Goal: Task Accomplishment & Management: Manage account settings

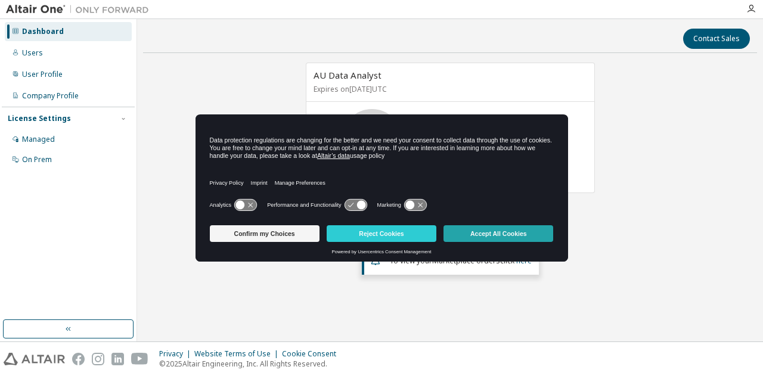
click at [523, 231] on button "Accept All Cookies" at bounding box center [498, 233] width 110 height 17
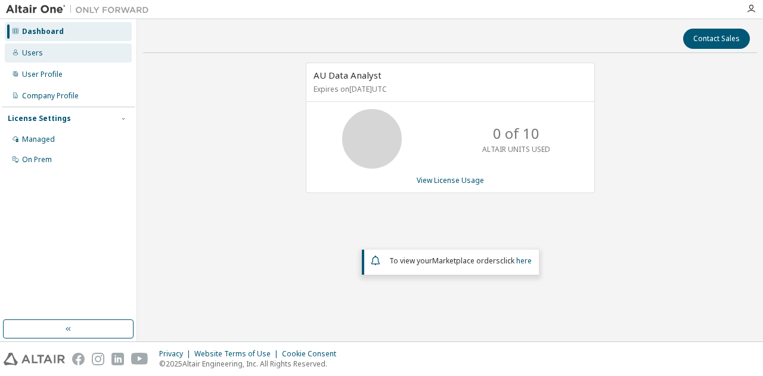
click at [36, 51] on div "Users" at bounding box center [32, 53] width 21 height 10
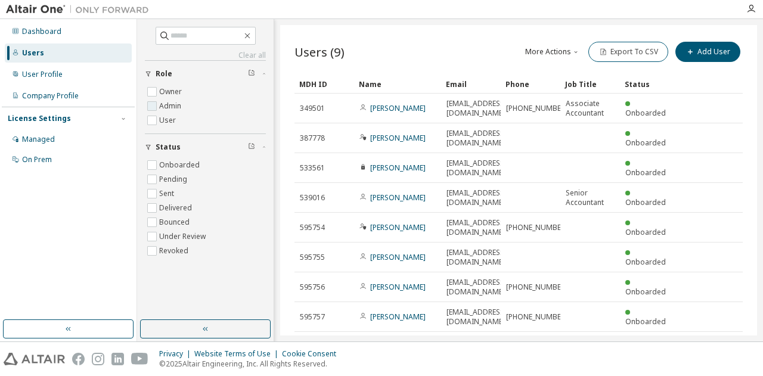
click at [175, 104] on label "Admin" at bounding box center [171, 106] width 24 height 14
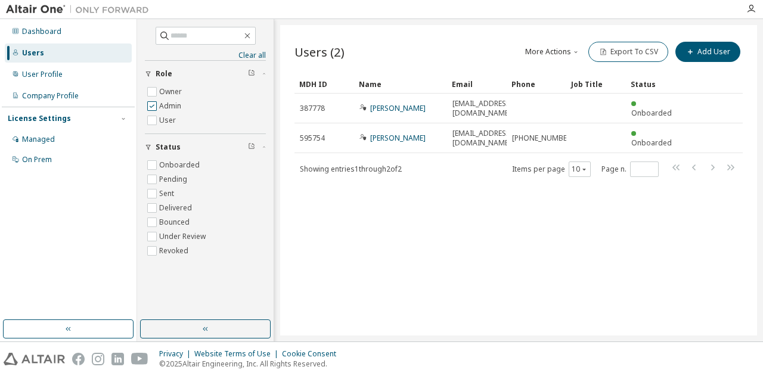
click at [175, 104] on label "Admin" at bounding box center [171, 106] width 24 height 14
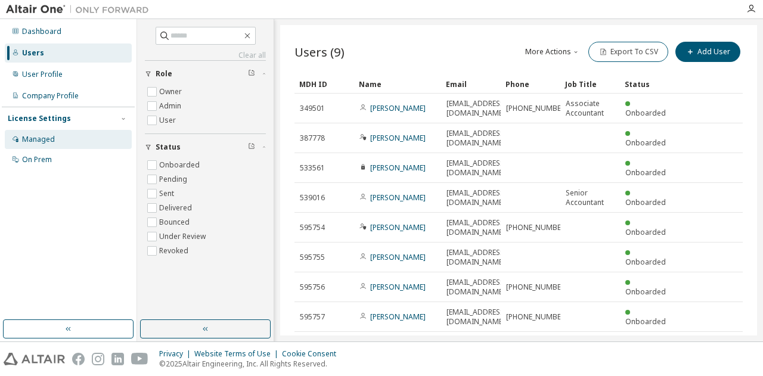
click at [38, 136] on div "Managed" at bounding box center [38, 140] width 33 height 10
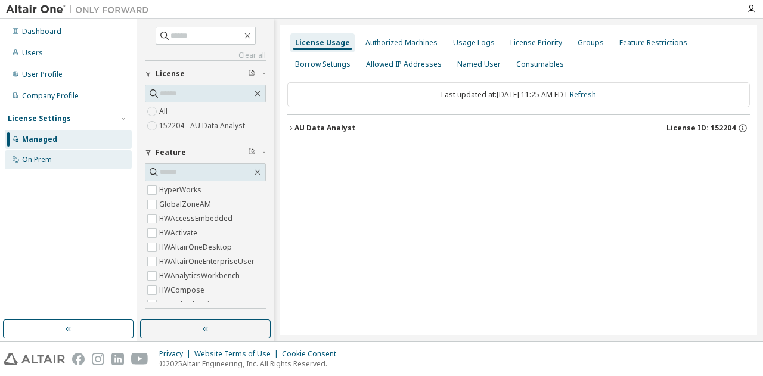
click at [39, 166] on div "On Prem" at bounding box center [68, 159] width 127 height 19
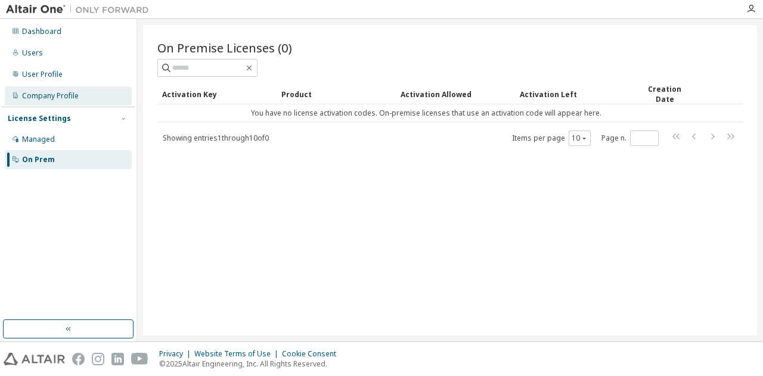
click at [45, 94] on div "Company Profile" at bounding box center [50, 96] width 57 height 10
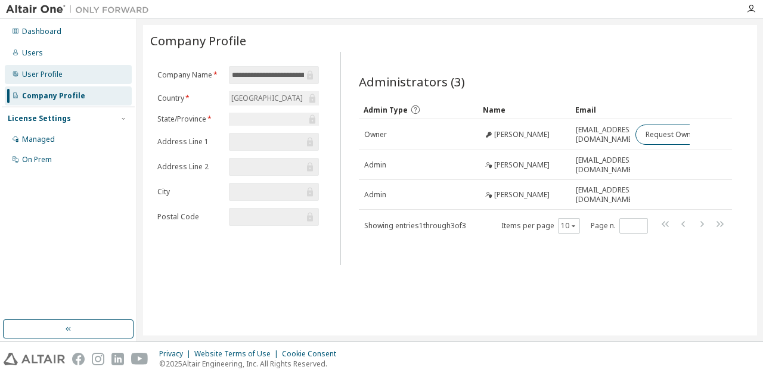
click at [60, 76] on div "User Profile" at bounding box center [42, 75] width 41 height 10
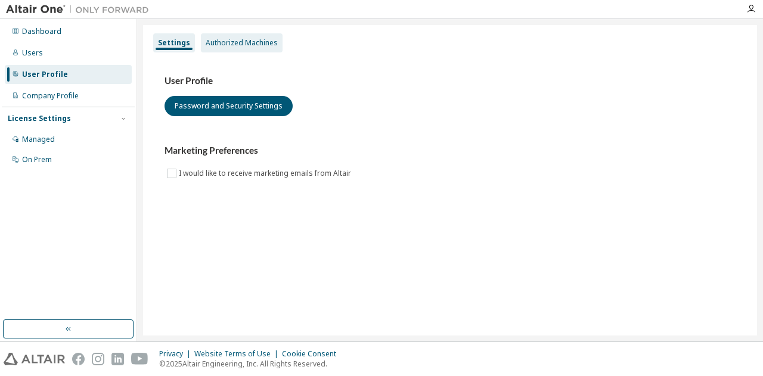
click at [253, 41] on div "Authorized Machines" at bounding box center [242, 43] width 72 height 10
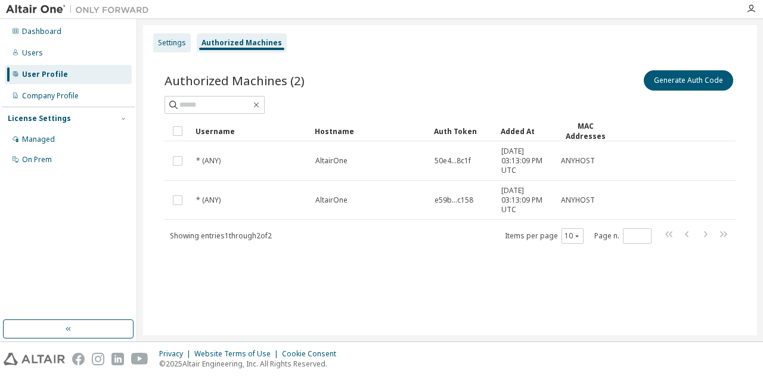
click at [161, 41] on div "Settings" at bounding box center [172, 43] width 28 height 10
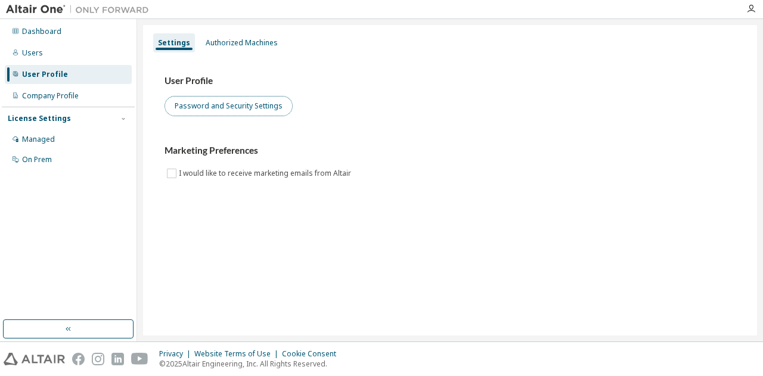
click at [244, 113] on button "Password and Security Settings" at bounding box center [228, 106] width 128 height 20
click at [29, 7] on img at bounding box center [80, 10] width 149 height 12
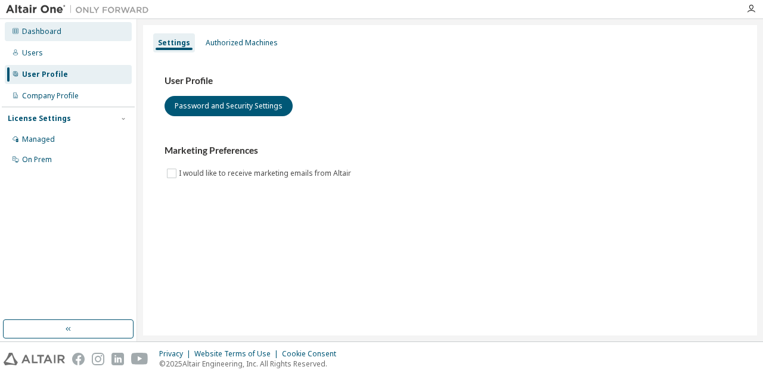
click at [39, 35] on div "Dashboard" at bounding box center [41, 32] width 39 height 10
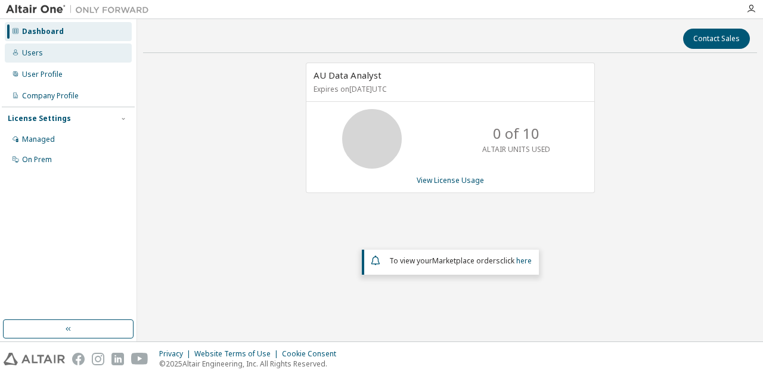
click at [36, 56] on div "Users" at bounding box center [32, 53] width 21 height 10
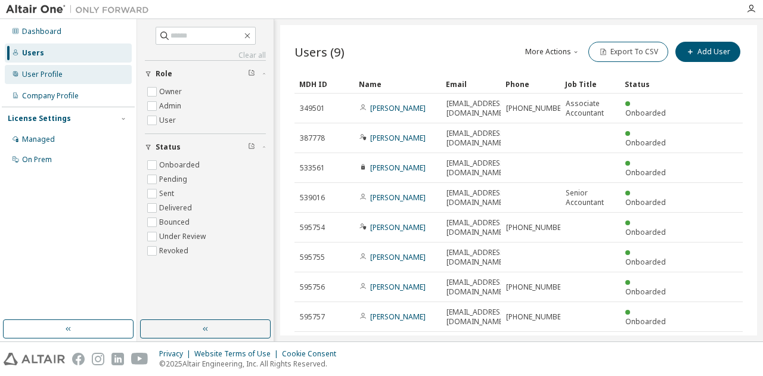
click at [48, 74] on div "User Profile" at bounding box center [42, 75] width 41 height 10
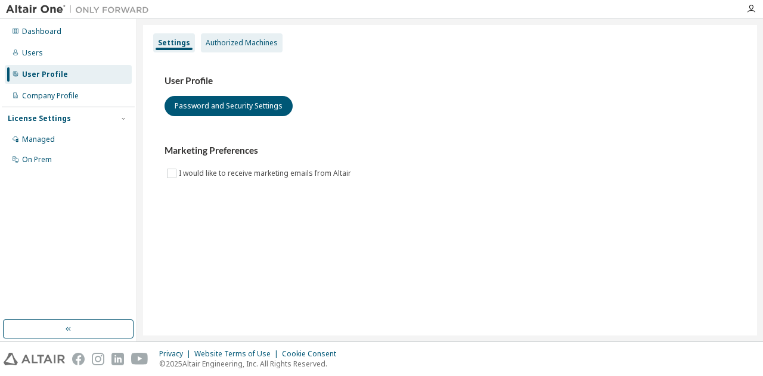
click at [266, 45] on div "Authorized Machines" at bounding box center [242, 43] width 72 height 10
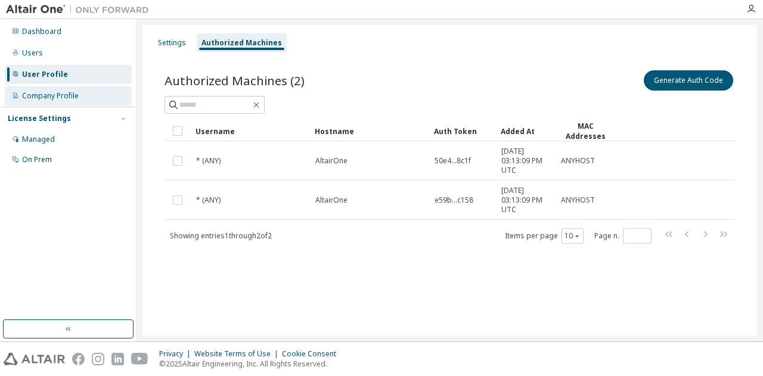
click at [58, 102] on div "Company Profile" at bounding box center [68, 95] width 127 height 19
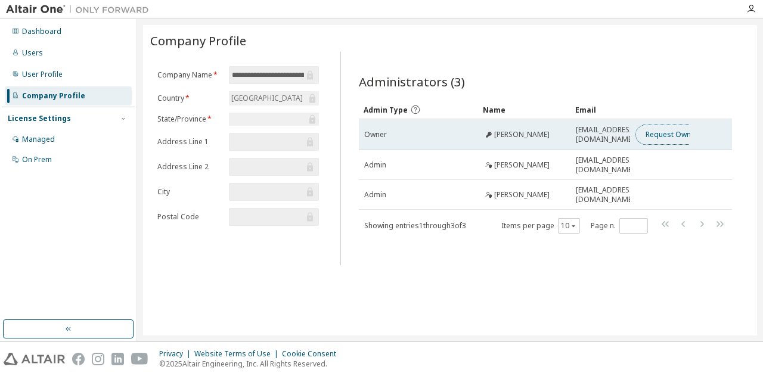
click at [679, 133] on button "Request Owner Change" at bounding box center [685, 135] width 101 height 20
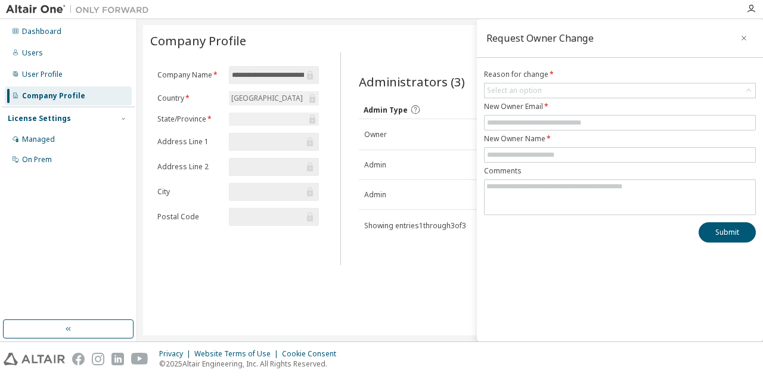
click at [576, 80] on form "Reason for change * Select an option New Owner Email * New Owner Name * Comments" at bounding box center [620, 142] width 272 height 145
click at [580, 85] on div "Select an option" at bounding box center [619, 90] width 271 height 14
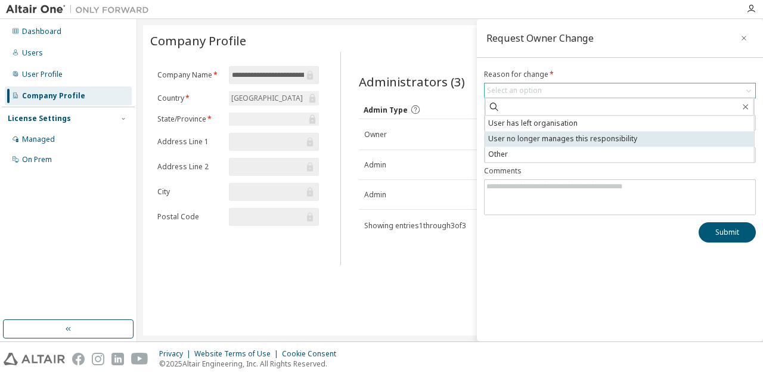
click at [578, 138] on li "User no longer manages this responsibility" at bounding box center [619, 138] width 269 height 15
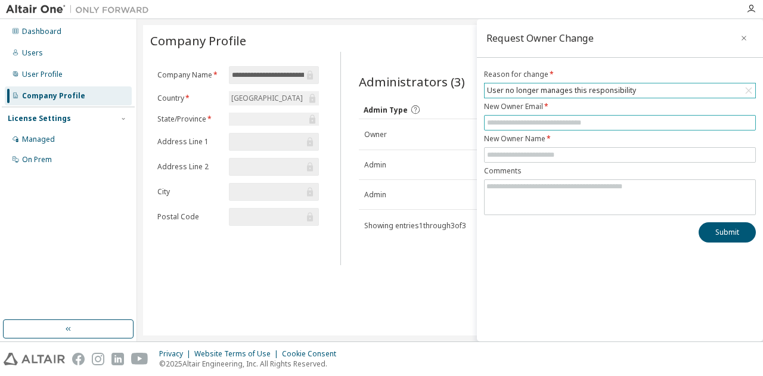
click at [608, 122] on input "text" at bounding box center [620, 123] width 266 height 10
type input "**********"
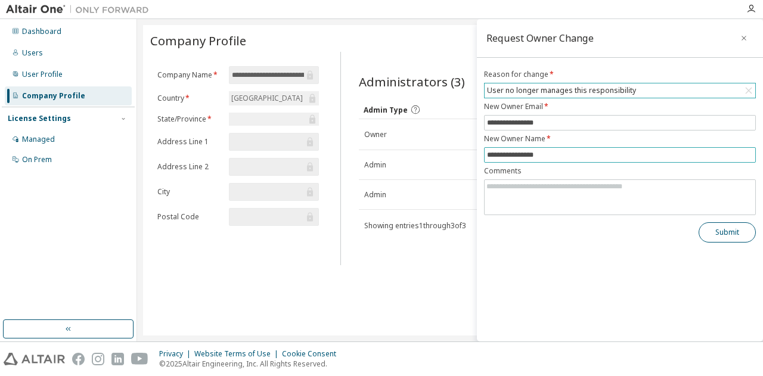
type input "**********"
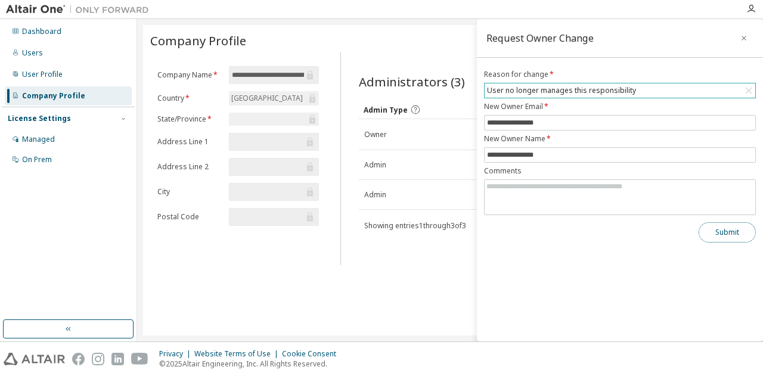
click at [740, 240] on button "Submit" at bounding box center [726, 232] width 57 height 20
click at [735, 222] on button "Submit" at bounding box center [726, 232] width 57 height 20
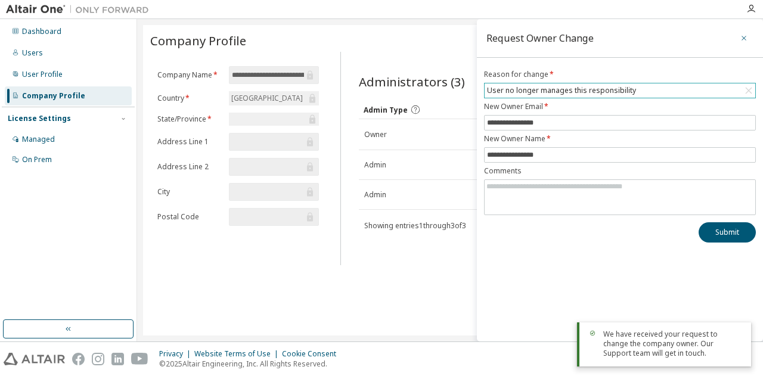
click at [743, 32] on button "button" at bounding box center [743, 38] width 19 height 19
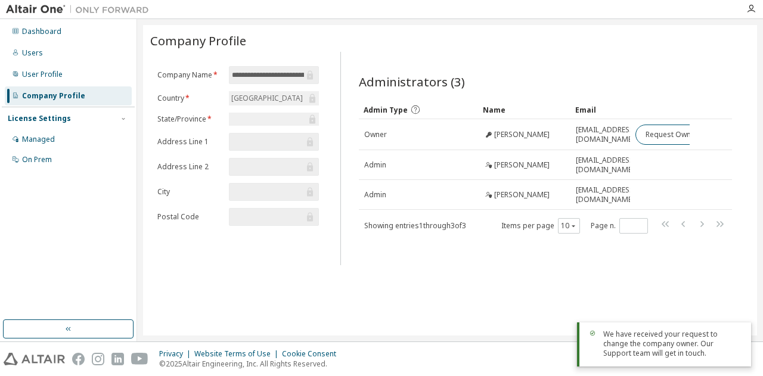
click at [464, 331] on div "**********" at bounding box center [450, 180] width 614 height 310
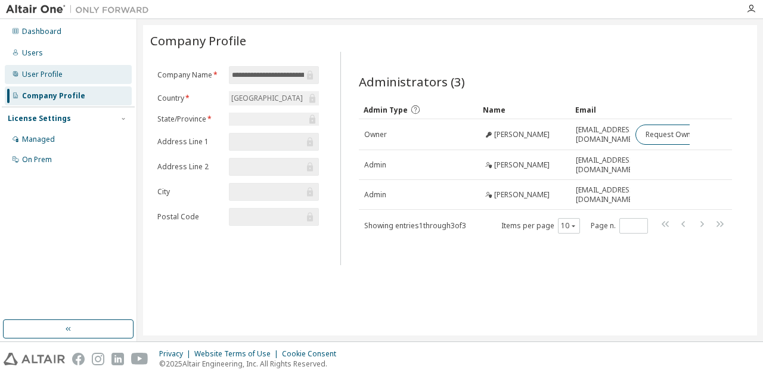
click at [44, 70] on div "User Profile" at bounding box center [42, 75] width 41 height 10
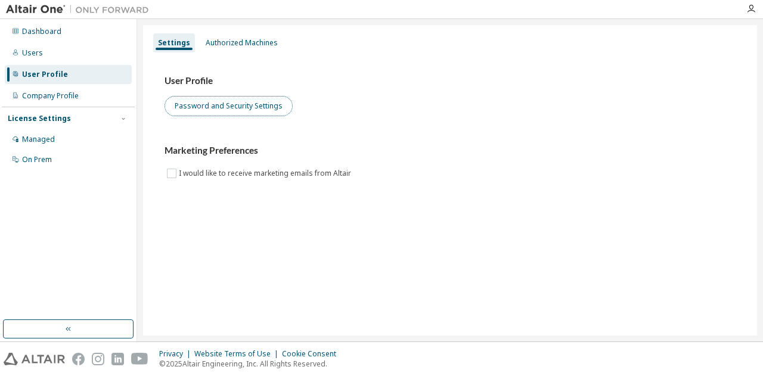
click at [201, 110] on button "Password and Security Settings" at bounding box center [228, 106] width 128 height 20
click at [241, 107] on button "Password and Security Settings" at bounding box center [228, 106] width 128 height 20
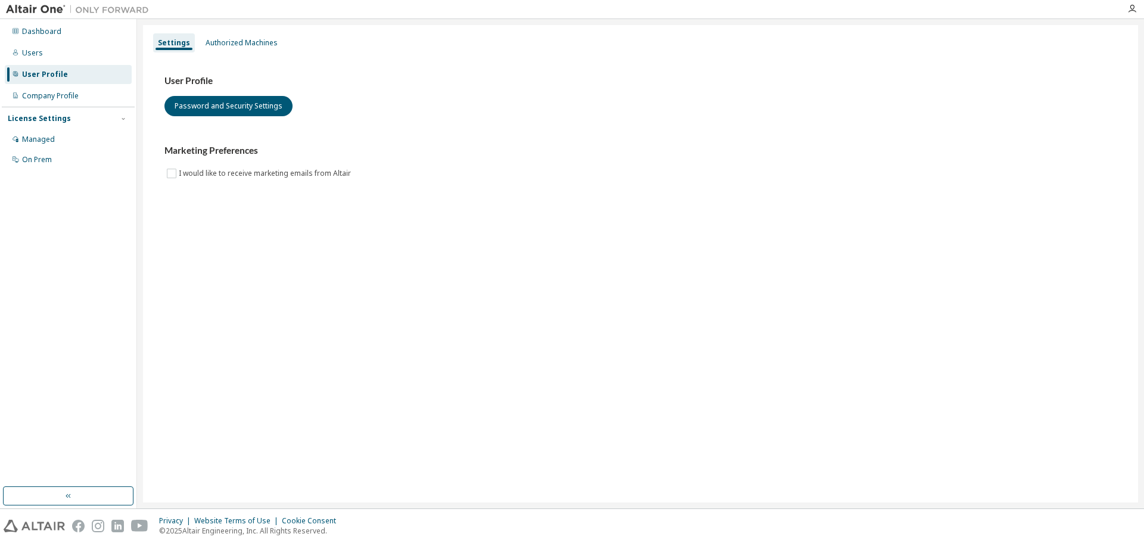
click at [749, 124] on div "User Profile Password and Security Settings Marketing Preferences I would like …" at bounding box center [640, 127] width 952 height 105
click at [64, 88] on div "Company Profile" at bounding box center [68, 95] width 127 height 19
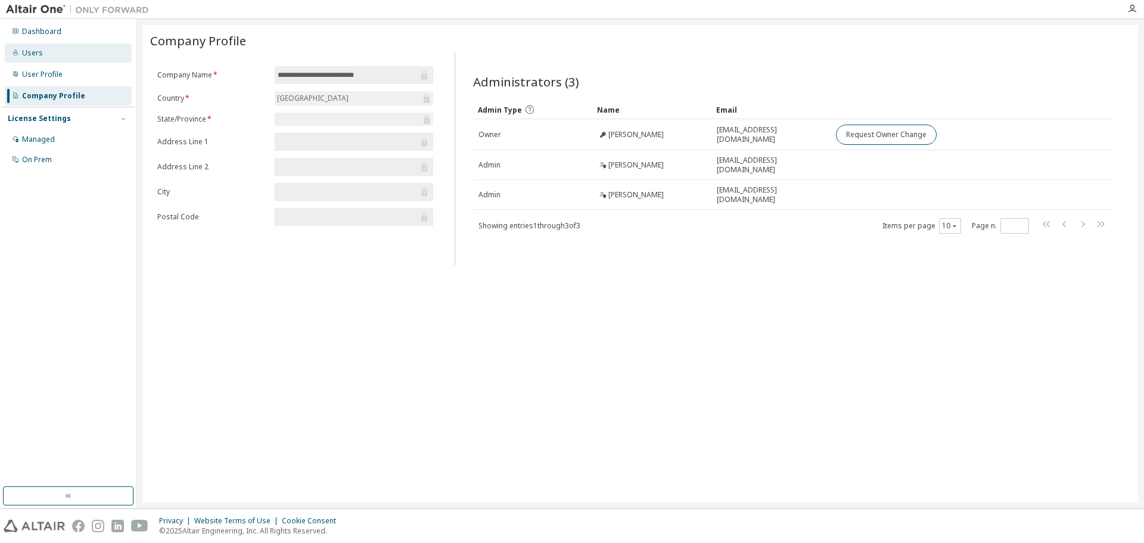
click at [26, 60] on div "Users" at bounding box center [68, 53] width 127 height 19
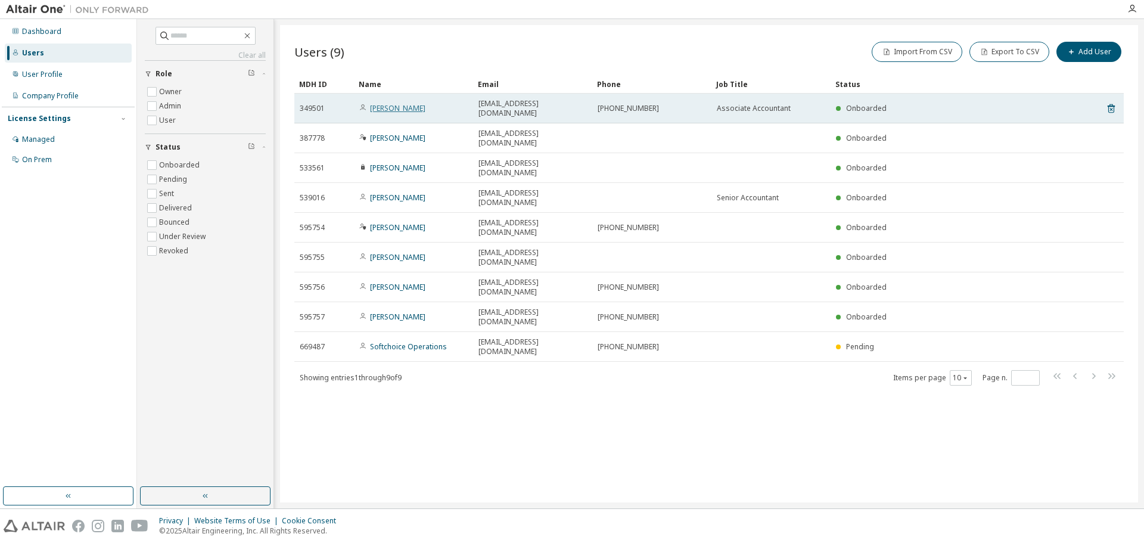
click at [387, 103] on link "Estela Gonzales" at bounding box center [397, 108] width 55 height 10
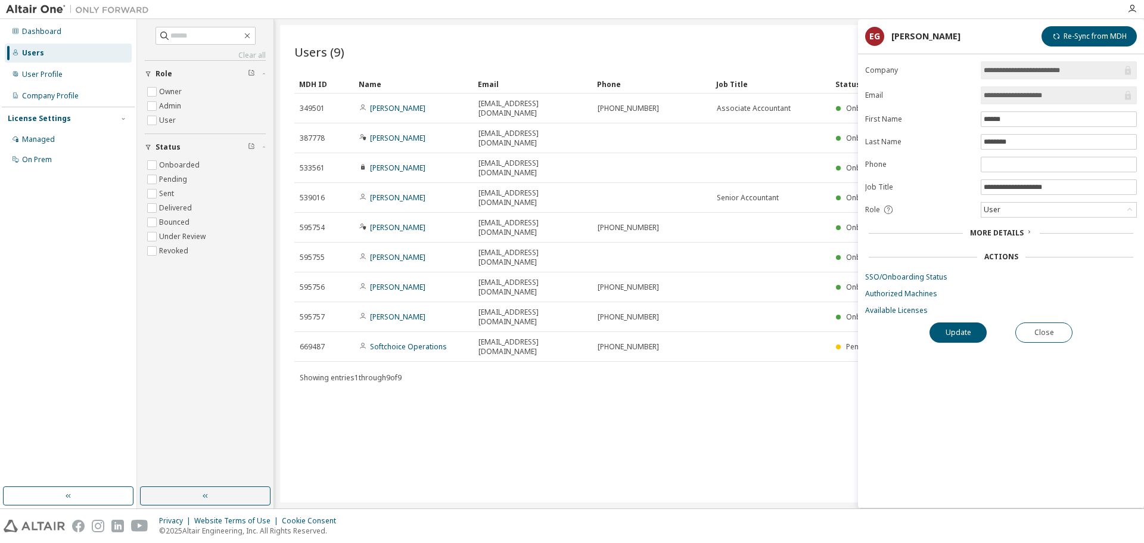
click at [762, 226] on div "More Details" at bounding box center [1001, 233] width 272 height 17
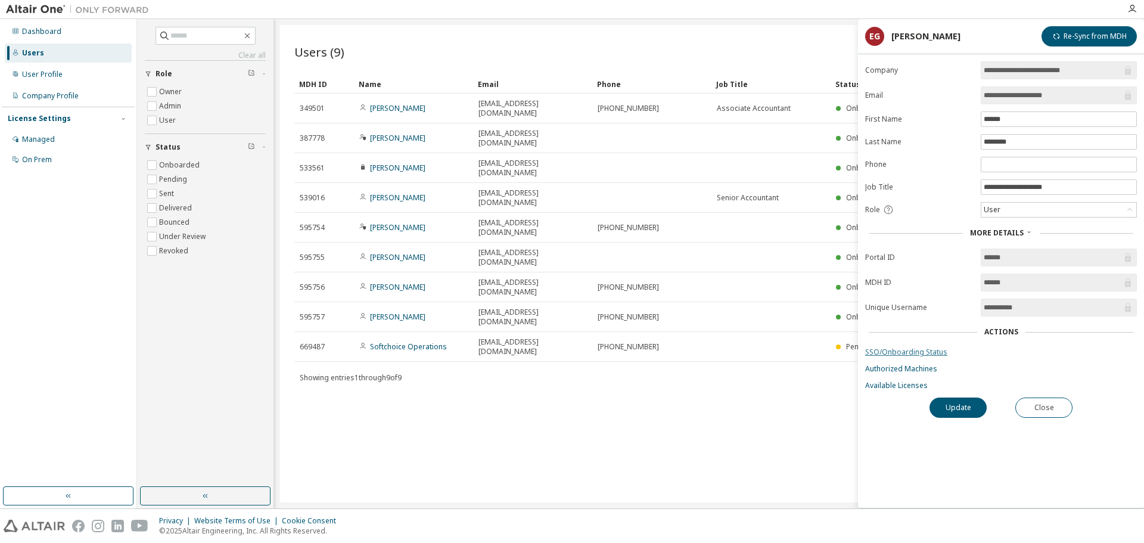
click at [762, 352] on link "SSO/Onboarding Status" at bounding box center [1001, 352] width 272 height 10
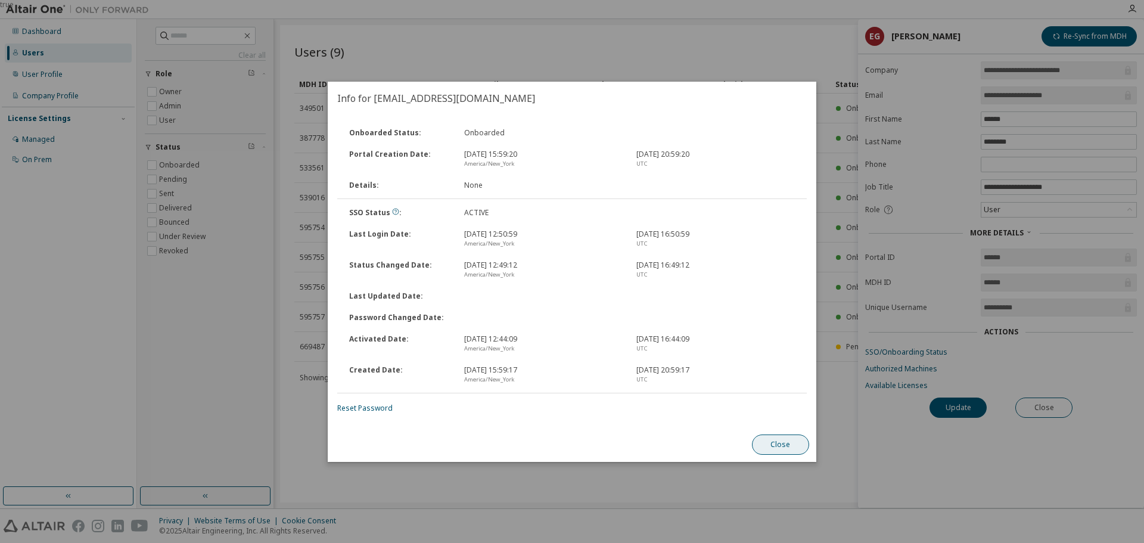
click at [762, 375] on button "Close" at bounding box center [780, 444] width 57 height 20
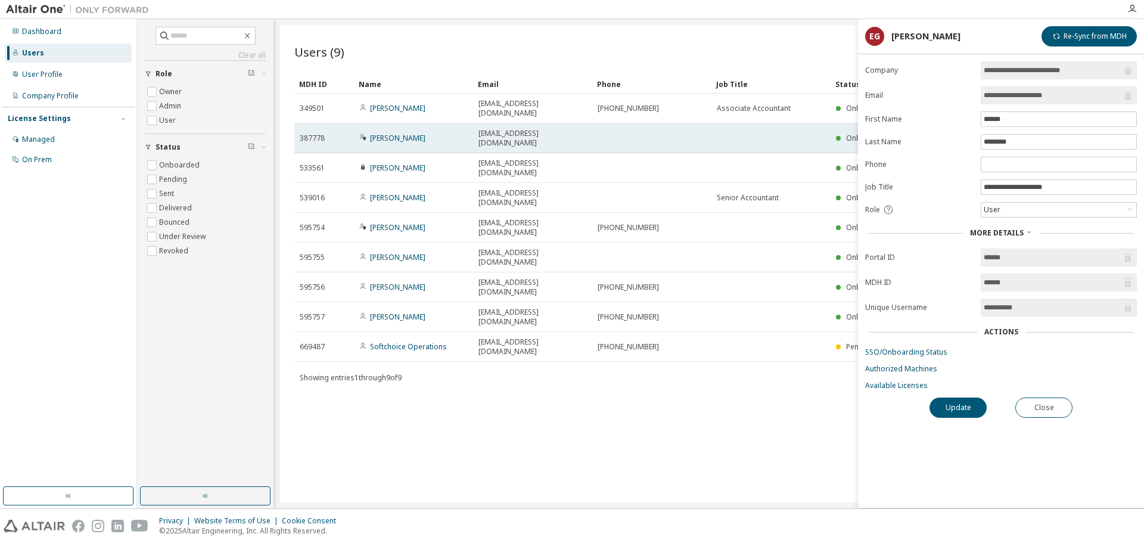
click at [454, 133] on div "[PERSON_NAME]" at bounding box center [413, 138] width 108 height 10
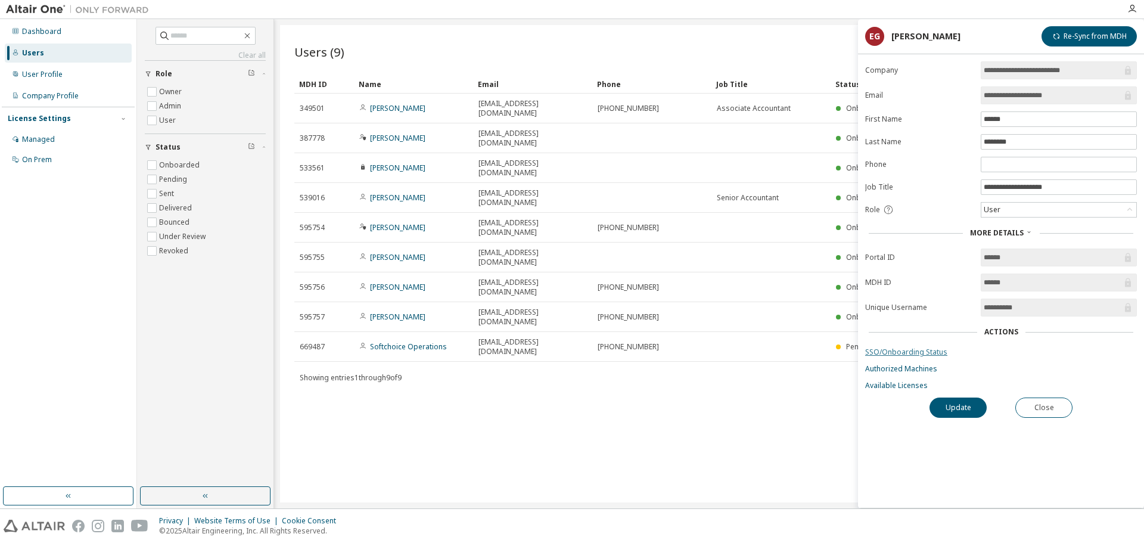
click at [762, 350] on link "SSO/Onboarding Status" at bounding box center [1001, 352] width 272 height 10
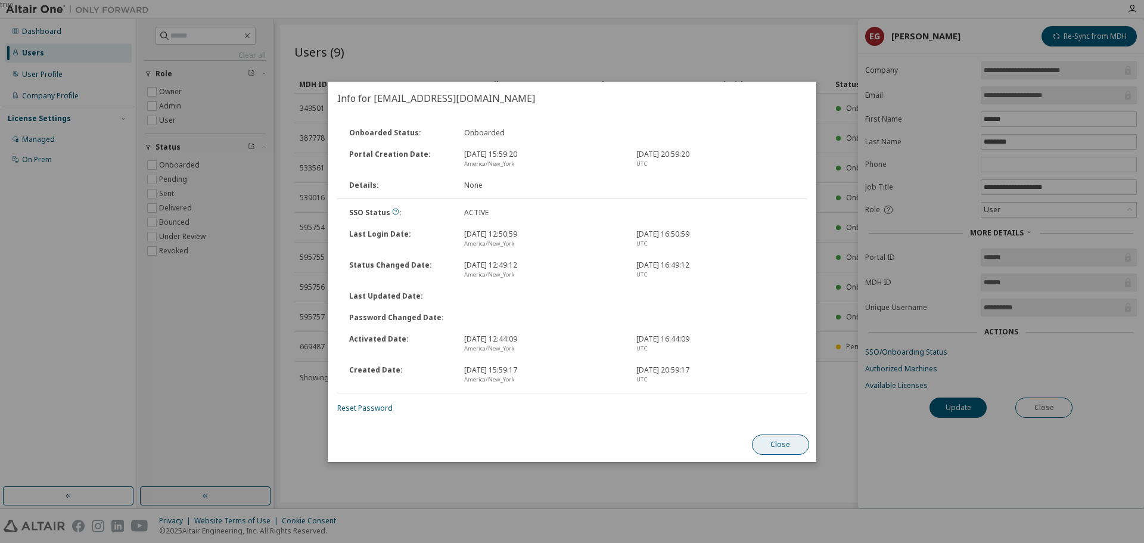
click at [762, 375] on button "Close" at bounding box center [780, 444] width 57 height 20
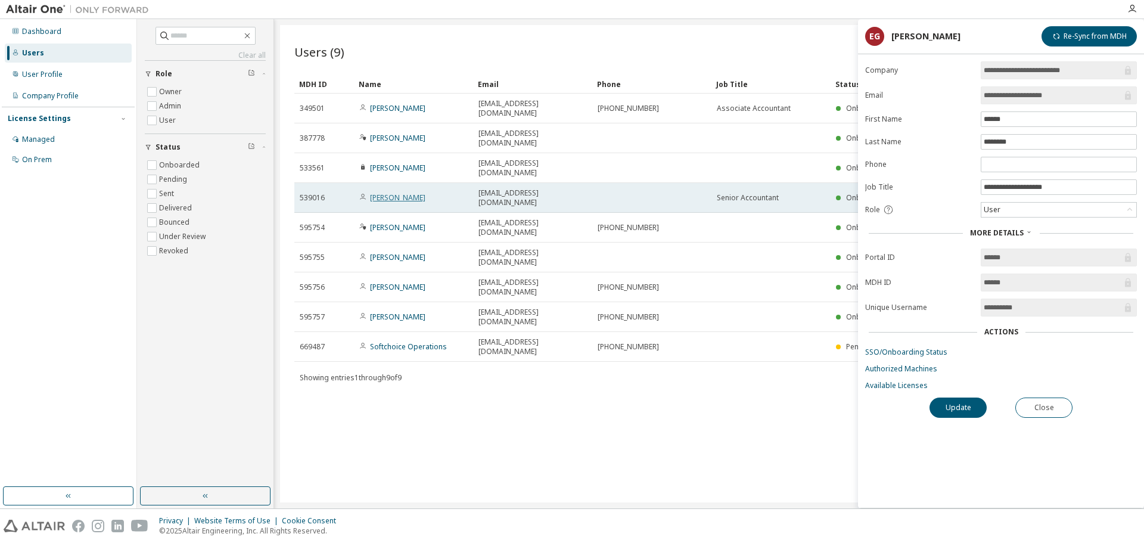
click at [390, 192] on link "Harry Rao" at bounding box center [397, 197] width 55 height 10
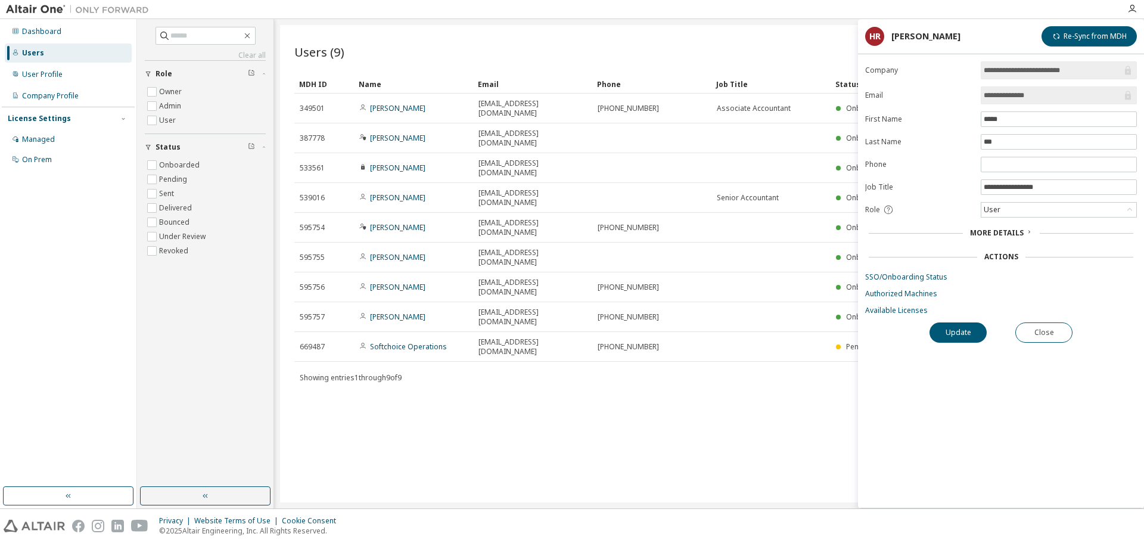
click at [762, 266] on form "**********" at bounding box center [1001, 188] width 272 height 254
click at [762, 271] on form "**********" at bounding box center [1001, 188] width 272 height 254
click at [762, 276] on link "SSO/Onboarding Status" at bounding box center [1001, 277] width 272 height 10
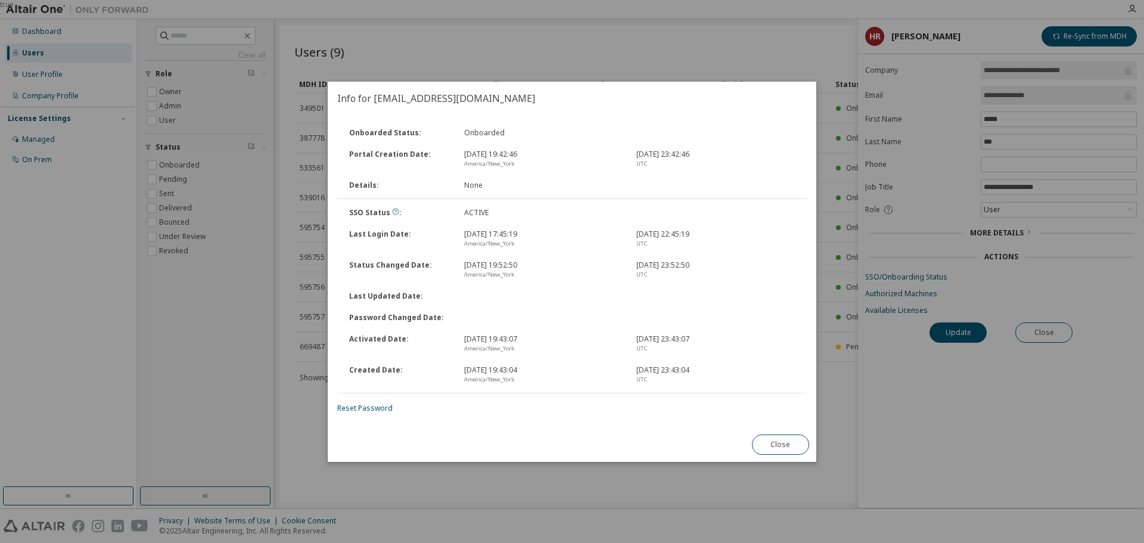
click at [762, 375] on button "Close" at bounding box center [780, 444] width 57 height 20
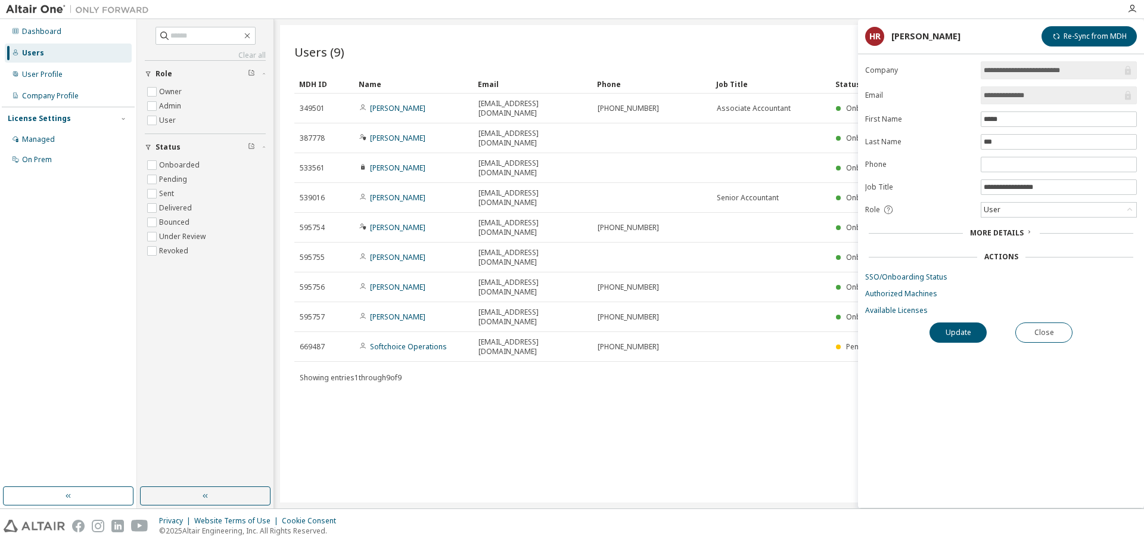
click at [703, 375] on div "Users (9) Import From CSV Export To CSV Add User Clear Load Save Save As Field …" at bounding box center [709, 263] width 858 height 477
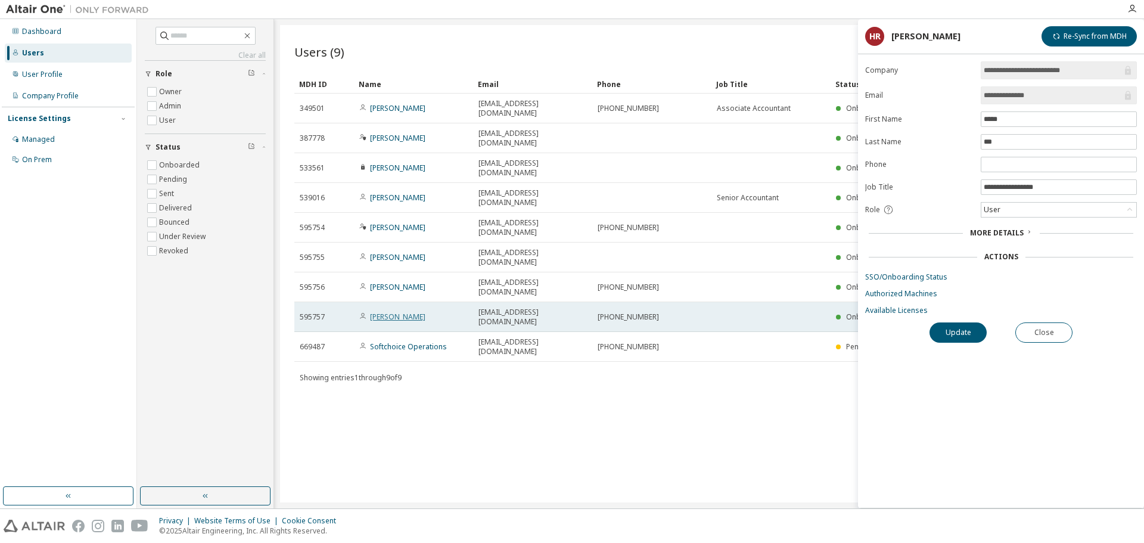
click at [405, 312] on link "Darian Wong" at bounding box center [397, 317] width 55 height 10
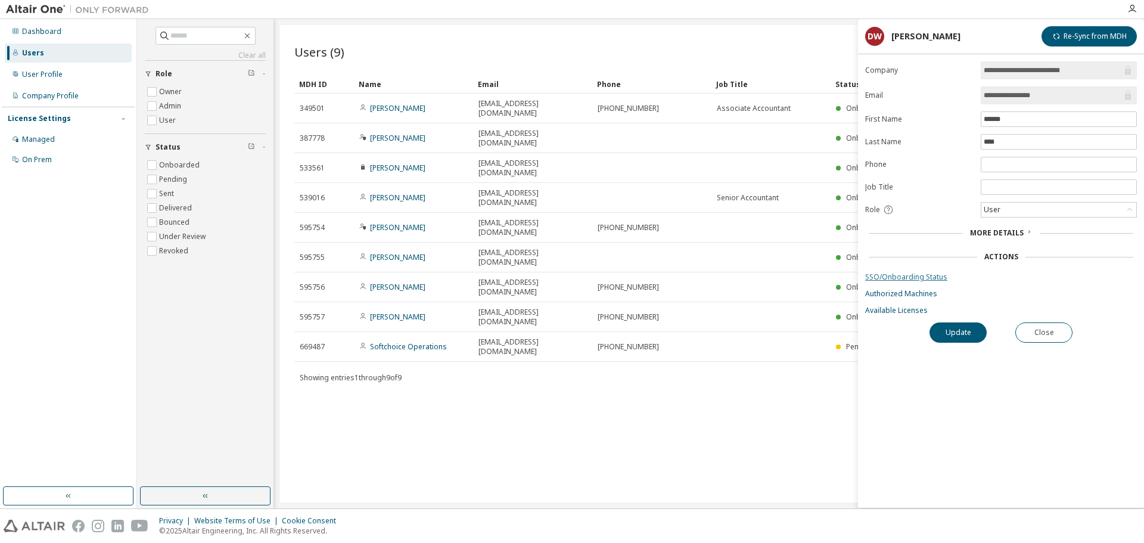
click at [762, 274] on link "SSO/Onboarding Status" at bounding box center [1001, 277] width 272 height 10
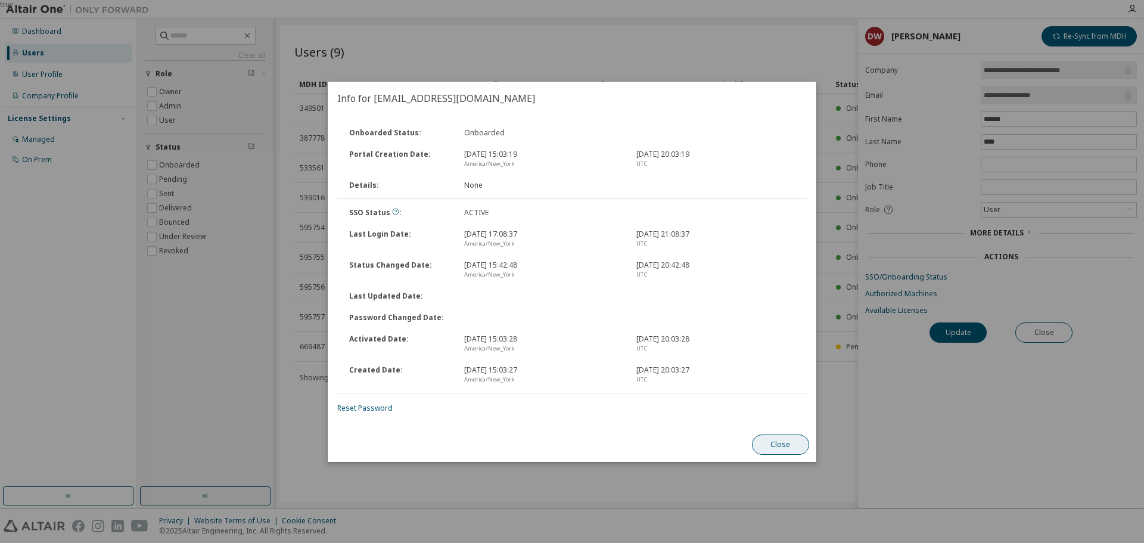
click at [762, 375] on button "Close" at bounding box center [780, 444] width 57 height 20
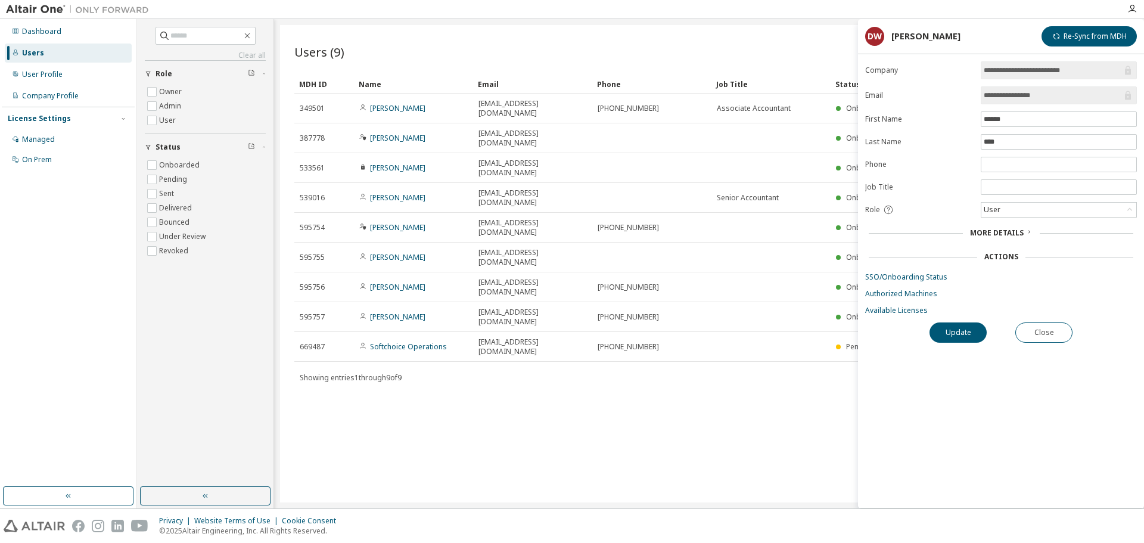
click at [699, 375] on div "Users (9) Import From CSV Export To CSV Add User Clear Load Save Save As Field …" at bounding box center [709, 263] width 858 height 477
click at [705, 375] on div "Users (9) Import From CSV Export To CSV Add User Clear Load Save Save As Field …" at bounding box center [709, 263] width 858 height 477
click at [725, 30] on div "Users (9) Import From CSV Export To CSV Add User Clear Load Save Save As Field …" at bounding box center [709, 263] width 858 height 477
click at [762, 333] on button "Close" at bounding box center [1043, 332] width 57 height 20
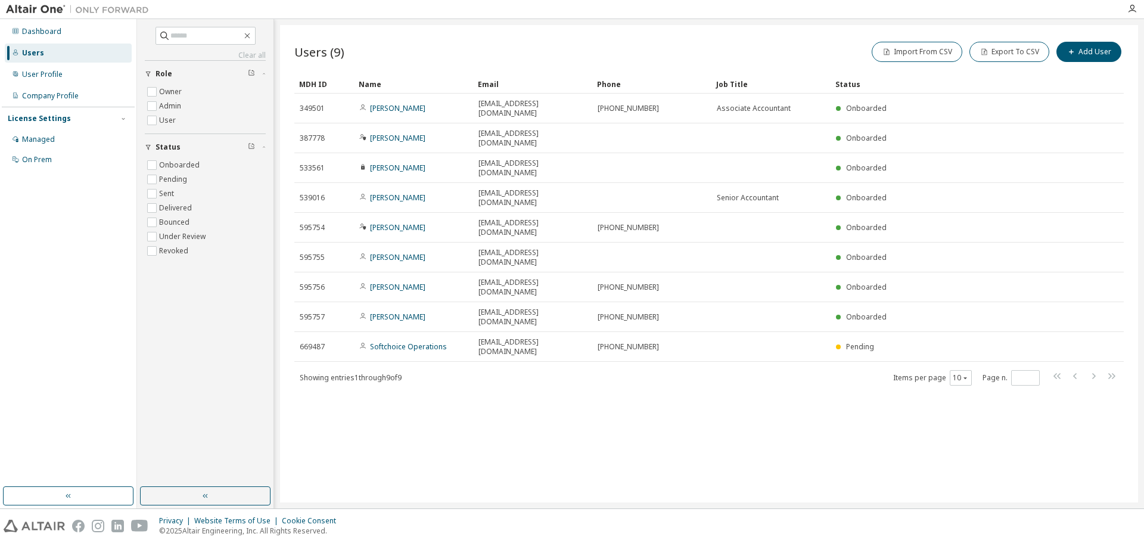
click at [545, 352] on div "Users (9) Import From CSV Export To CSV Add User Clear Load Save Save As Field …" at bounding box center [709, 263] width 858 height 477
click at [762, 375] on div "Users (9) Import From CSV Export To CSV Add User Clear Load Save Save As Field …" at bounding box center [709, 263] width 858 height 477
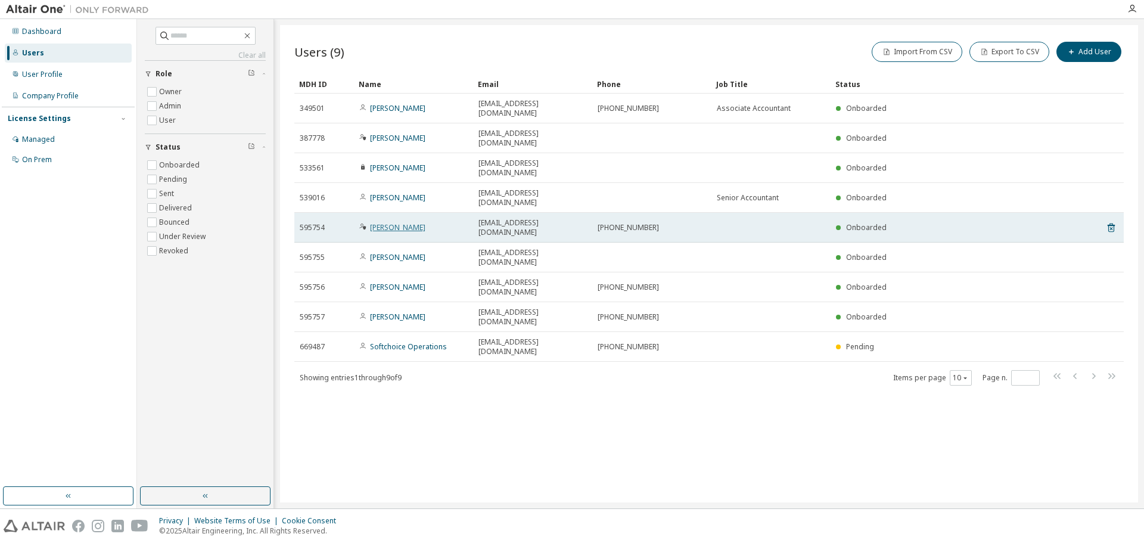
click at [409, 222] on link "[PERSON_NAME]" at bounding box center [397, 227] width 55 height 10
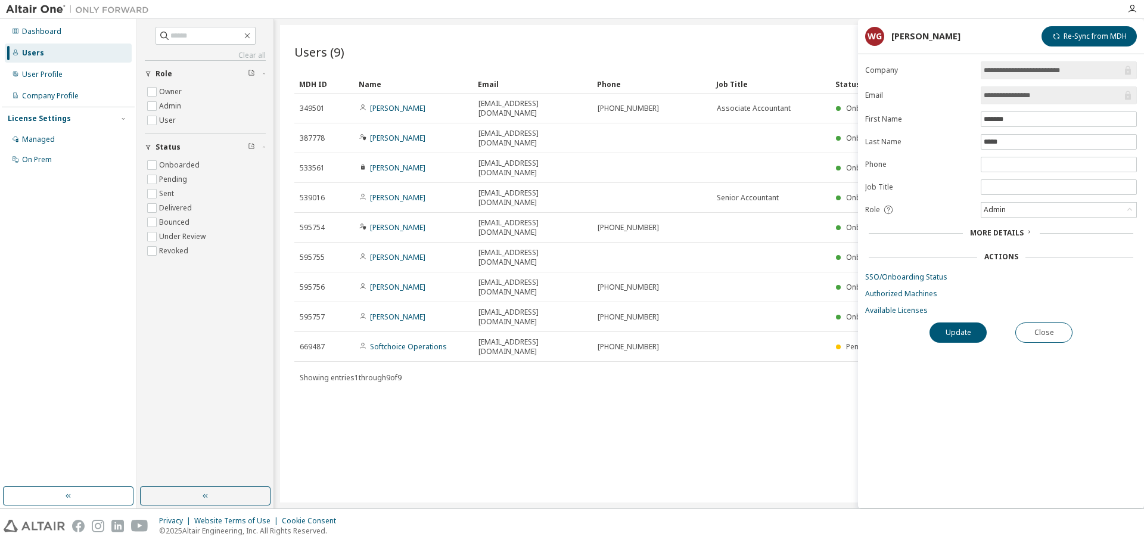
click at [762, 153] on form "**********" at bounding box center [1001, 188] width 272 height 254
click at [762, 166] on input "text" at bounding box center [1059, 165] width 150 height 10
click at [762, 184] on input "text" at bounding box center [1059, 187] width 150 height 10
type input "*"
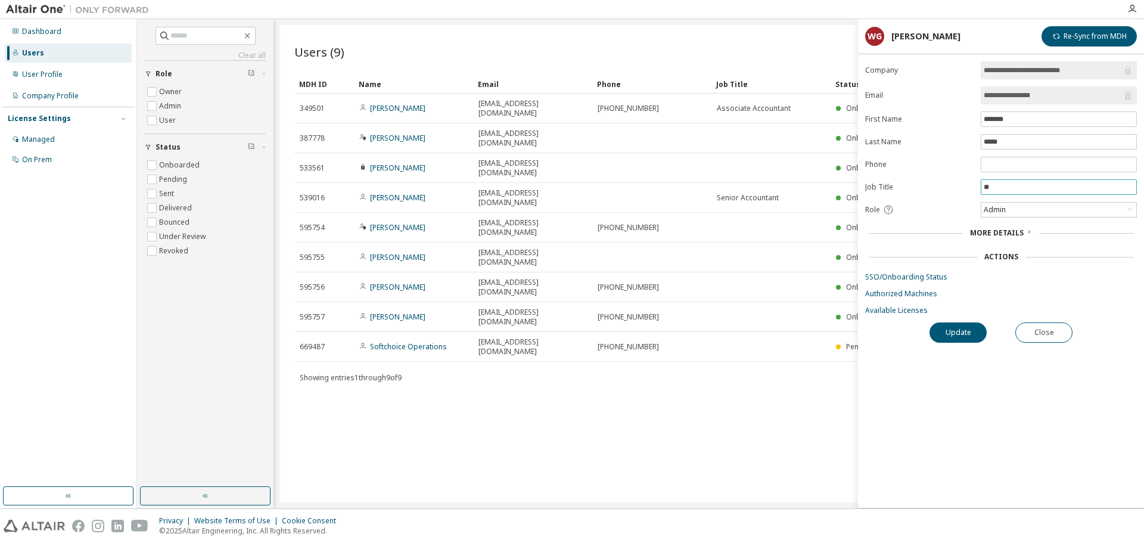
type input "*"
type input "**********"
click at [762, 332] on button "Update" at bounding box center [958, 332] width 57 height 20
click at [762, 375] on div "Users (9) Import From CSV Export To CSV Add User Clear Load Save Save As Field …" at bounding box center [709, 263] width 858 height 477
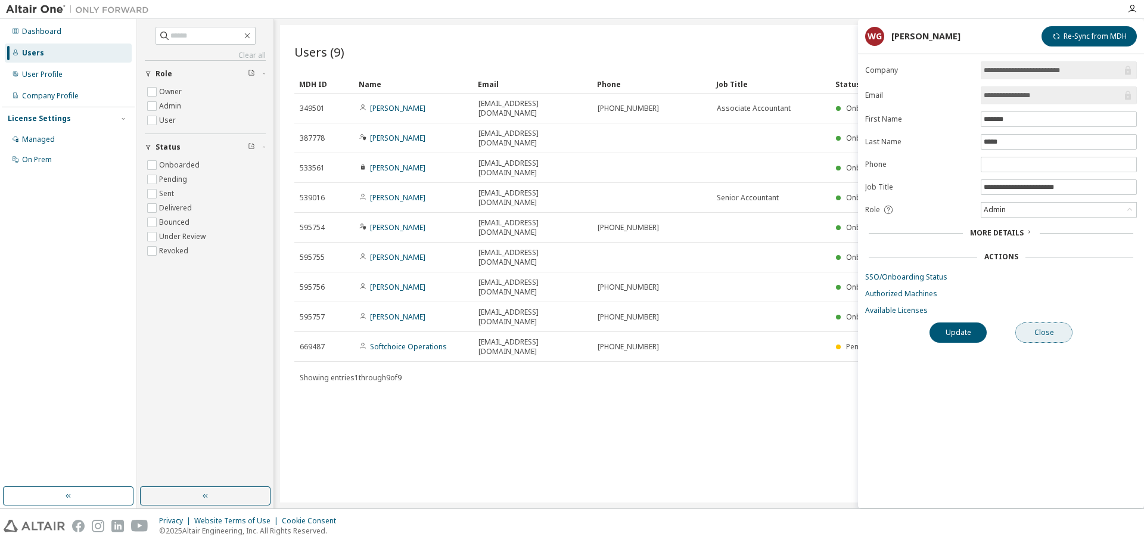
click at [762, 329] on button "Close" at bounding box center [1043, 332] width 57 height 20
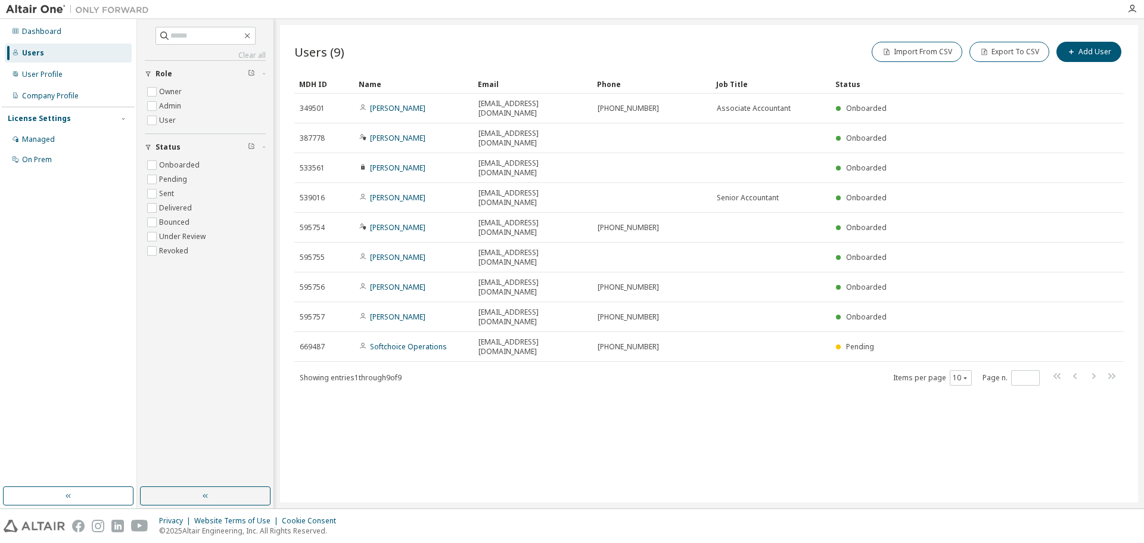
click at [659, 350] on div "Users (9) Import From CSV Export To CSV Add User Clear Load Save Save As Field …" at bounding box center [709, 263] width 858 height 477
click at [456, 445] on div "Users (9) Import From CSV Export To CSV Add User Clear Load Save Save As Field …" at bounding box center [709, 263] width 858 height 477
click at [50, 58] on div "Users" at bounding box center [68, 53] width 127 height 19
click at [49, 74] on div "User Profile" at bounding box center [42, 75] width 41 height 10
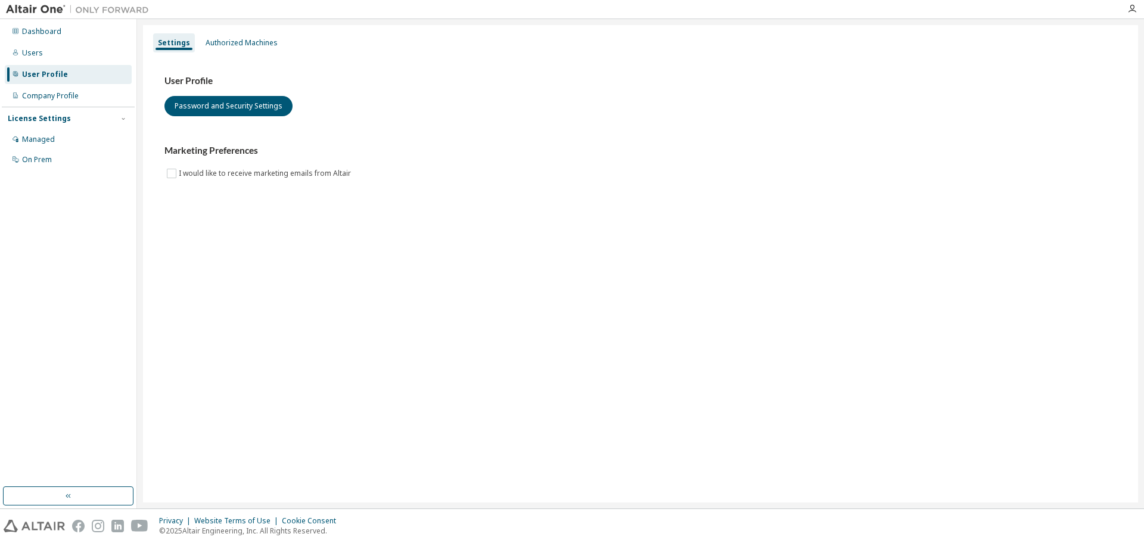
click at [806, 143] on div "User Profile Password and Security Settings Marketing Preferences I would like …" at bounding box center [640, 127] width 952 height 105
click at [714, 291] on div "Settings Authorized Machines User Profile Password and Security Settings Market…" at bounding box center [640, 263] width 995 height 477
click at [1056, 269] on div "Settings Authorized Machines User Profile Password and Security Settings Market…" at bounding box center [640, 263] width 995 height 477
click at [231, 114] on button "Password and Security Settings" at bounding box center [228, 106] width 128 height 20
click at [36, 27] on div "Dashboard" at bounding box center [41, 32] width 39 height 10
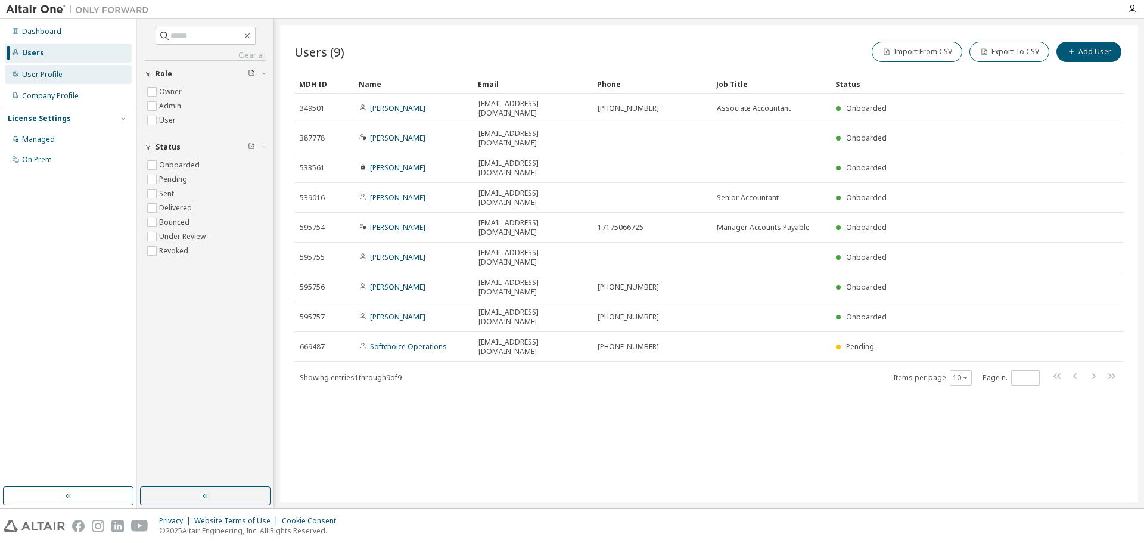
click at [46, 74] on div "User Profile" at bounding box center [42, 75] width 41 height 10
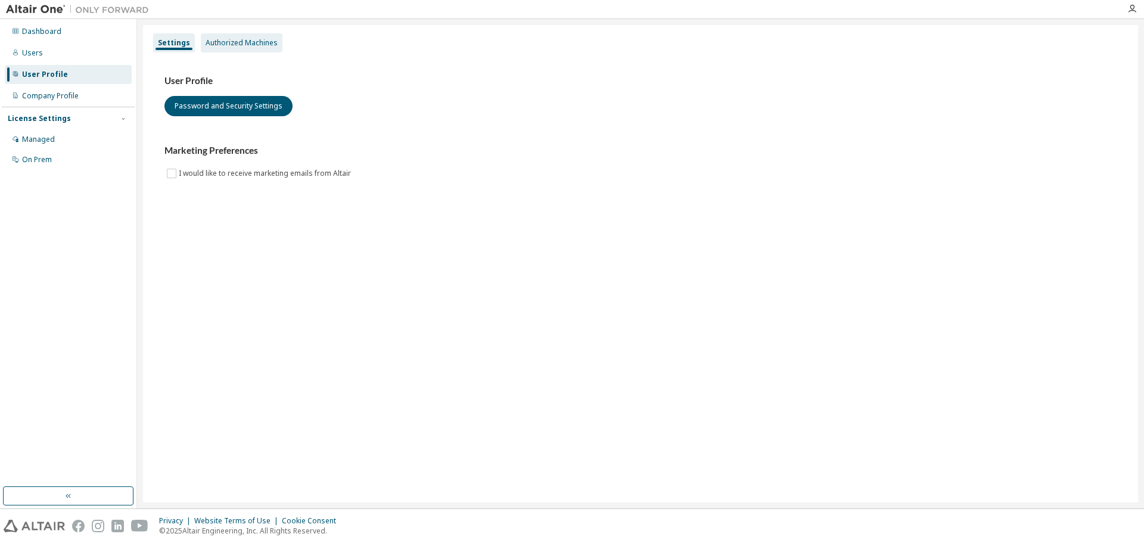
click at [234, 38] on div "Authorized Machines" at bounding box center [242, 43] width 72 height 10
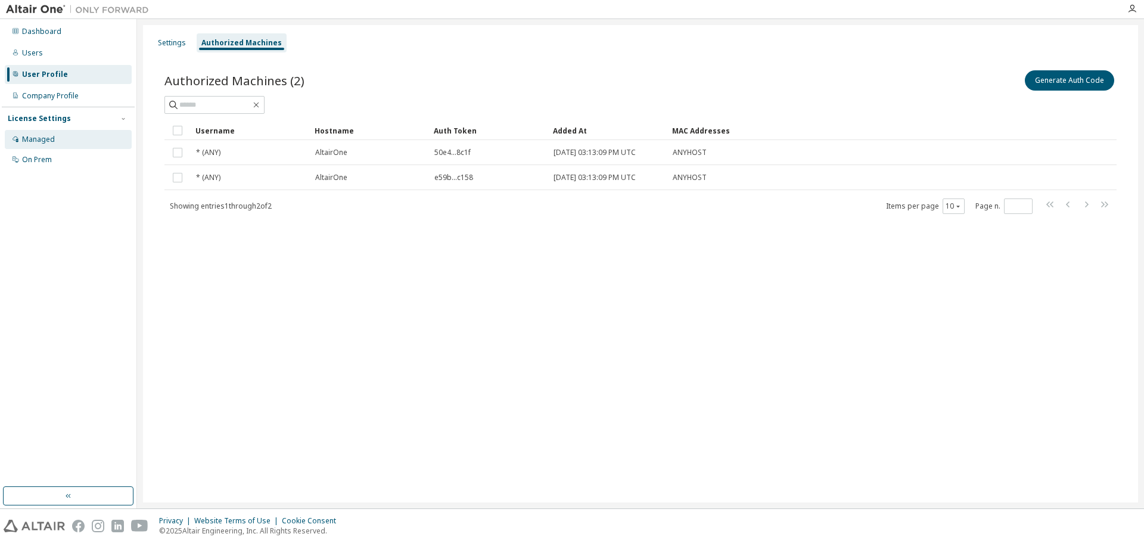
click at [37, 142] on div "Managed" at bounding box center [38, 140] width 33 height 10
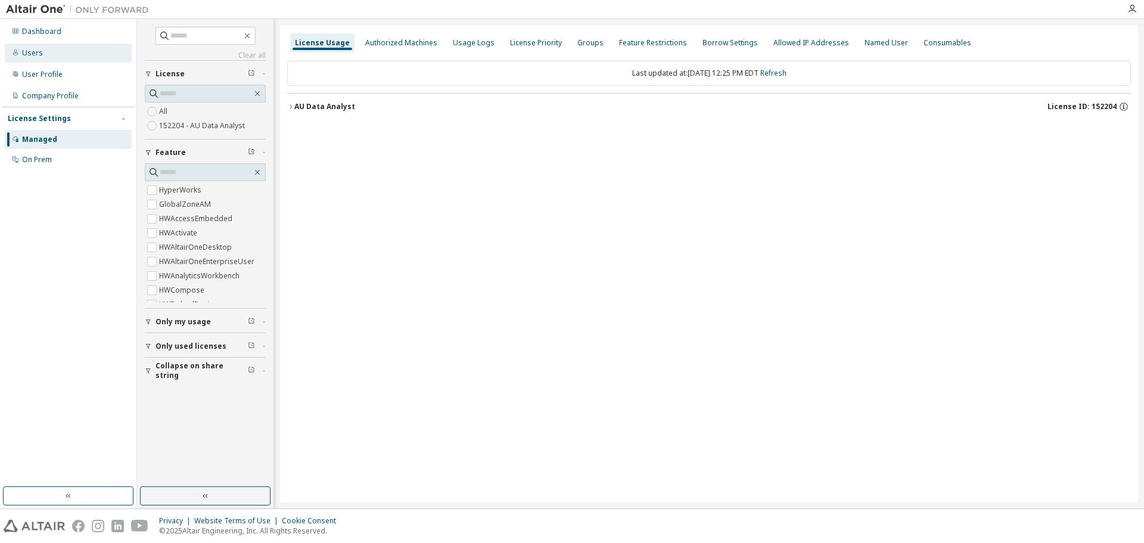
click at [39, 48] on div "Users" at bounding box center [32, 53] width 21 height 10
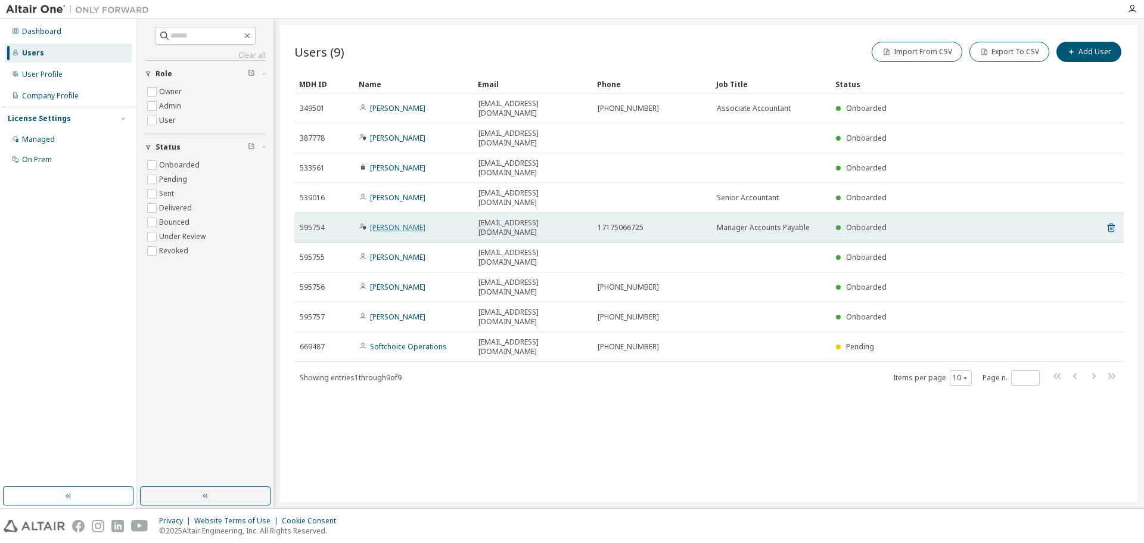
click at [377, 222] on link "[PERSON_NAME]" at bounding box center [397, 227] width 55 height 10
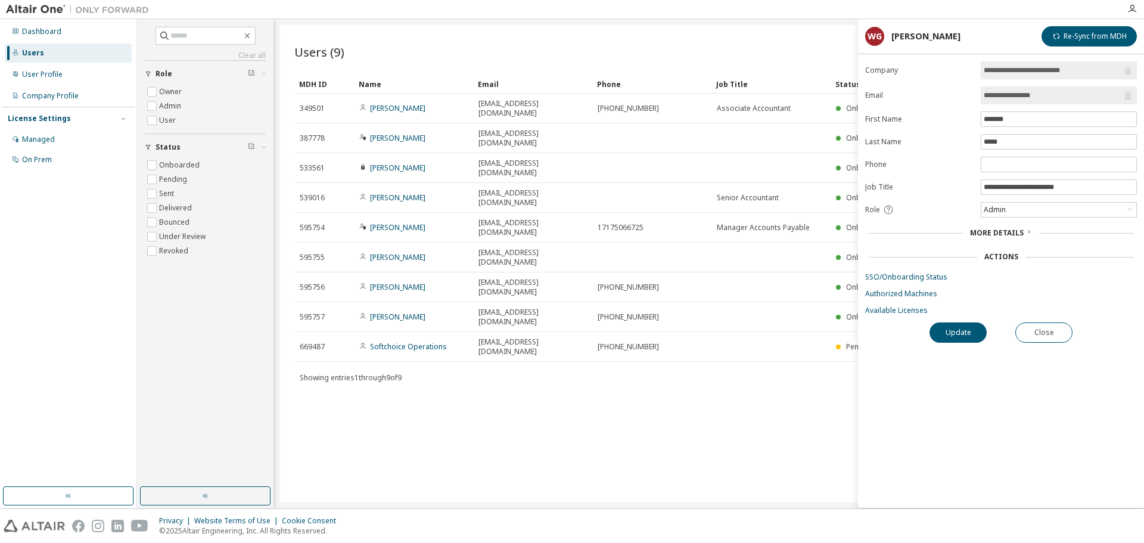
click at [1020, 237] on span "More Details" at bounding box center [997, 233] width 54 height 10
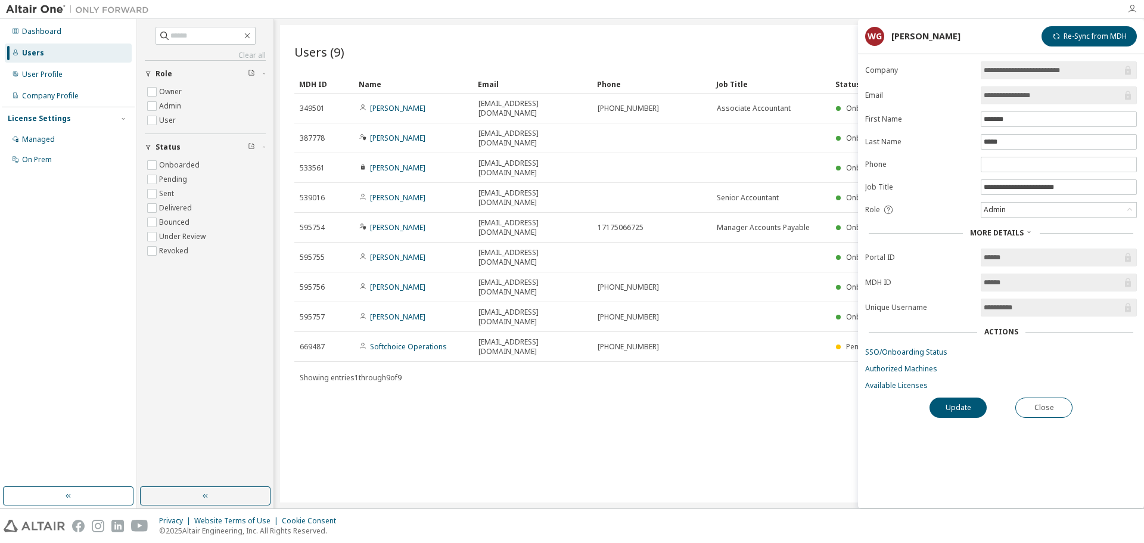
click at [1135, 5] on icon "button" at bounding box center [1133, 9] width 10 height 10
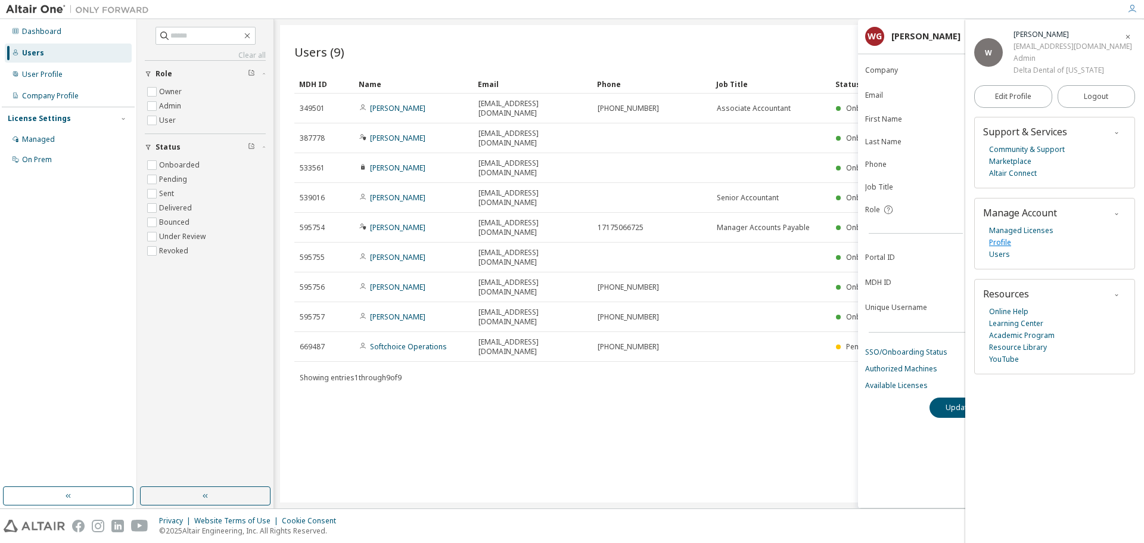
click at [1001, 237] on link "Profile" at bounding box center [1000, 243] width 22 height 12
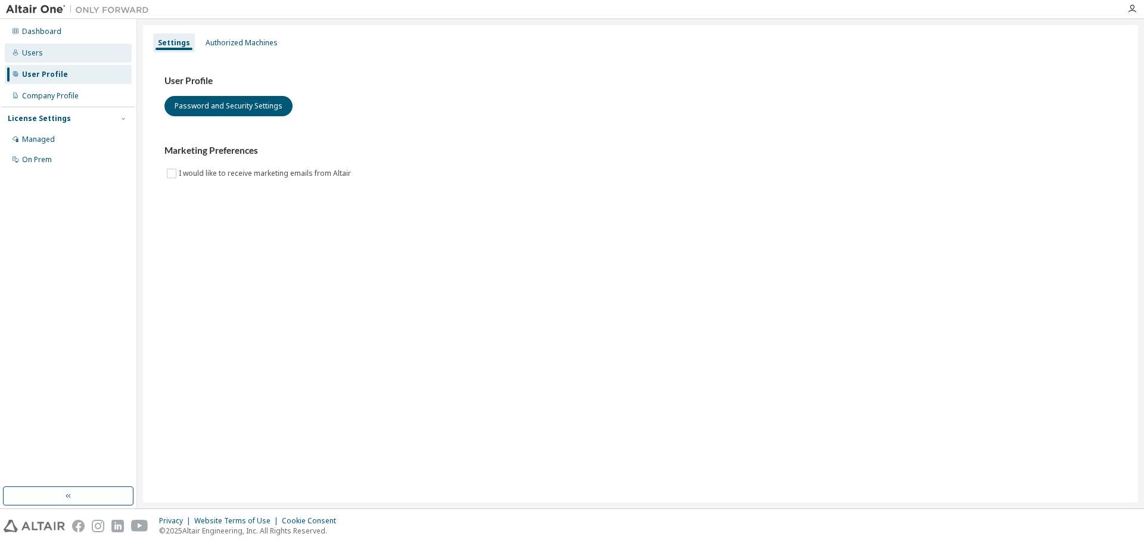
click at [39, 55] on div "Users" at bounding box center [32, 53] width 21 height 10
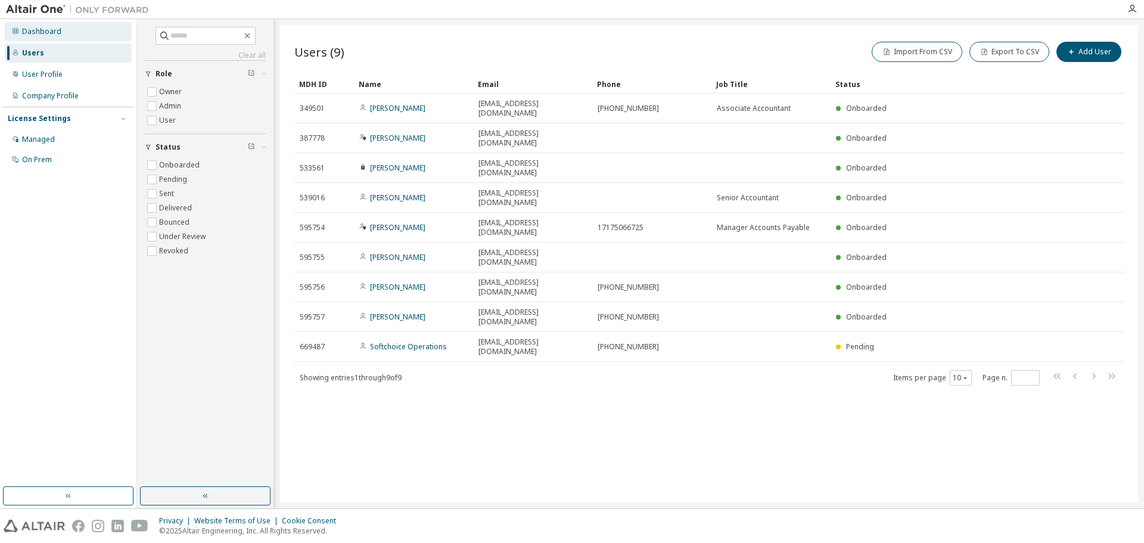
click at [42, 30] on div "Dashboard" at bounding box center [41, 32] width 39 height 10
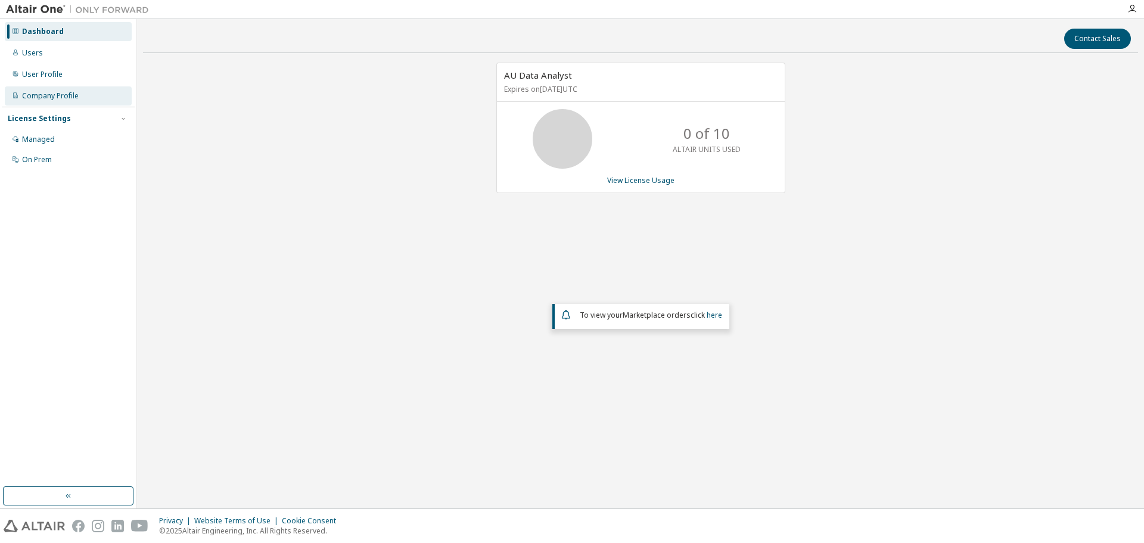
click at [48, 96] on div "Company Profile" at bounding box center [50, 96] width 57 height 10
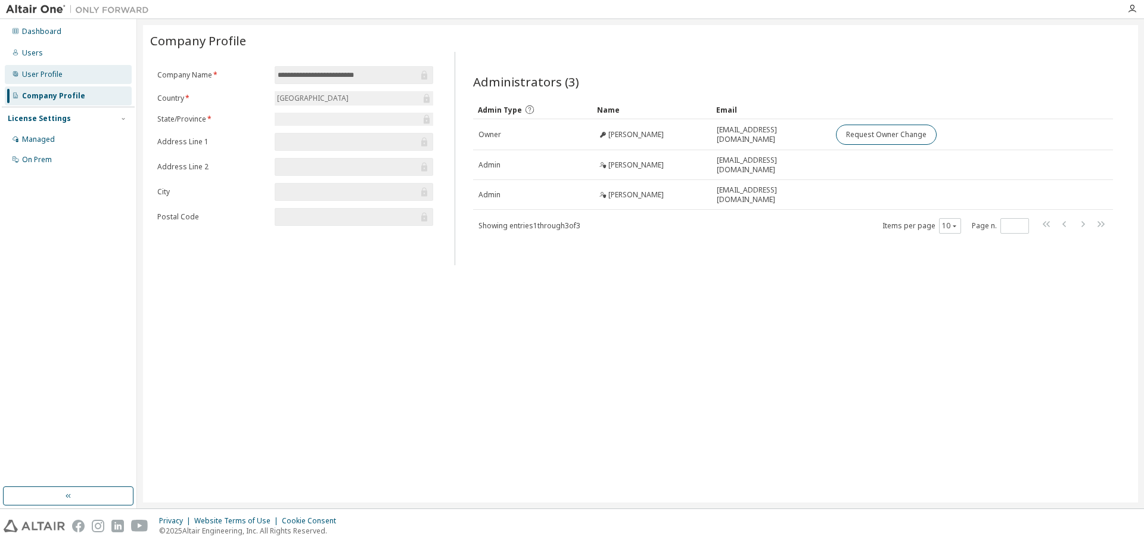
click at [47, 82] on div "User Profile" at bounding box center [68, 74] width 127 height 19
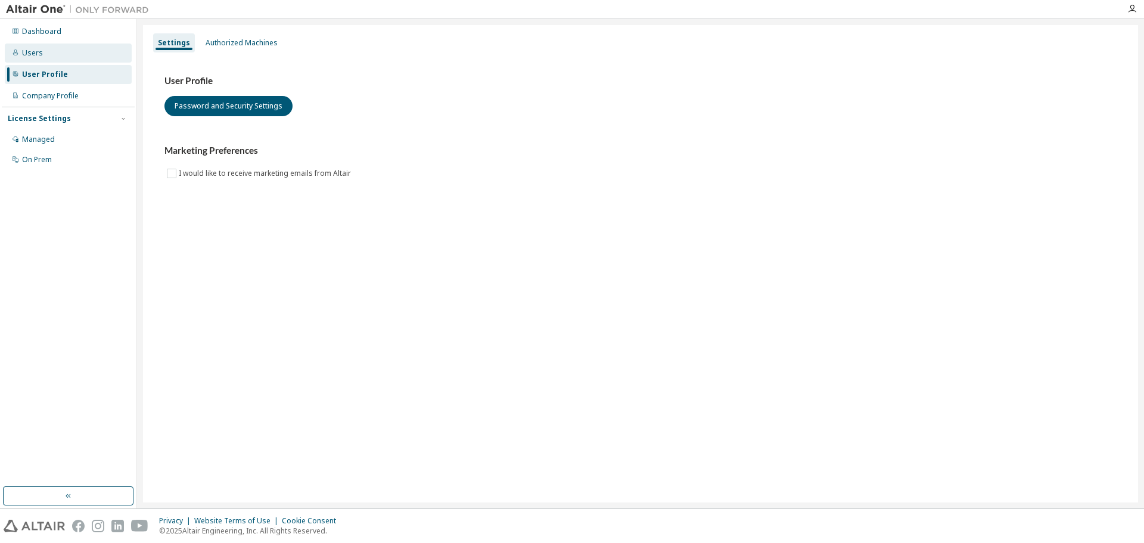
click at [33, 59] on div "Users" at bounding box center [68, 53] width 127 height 19
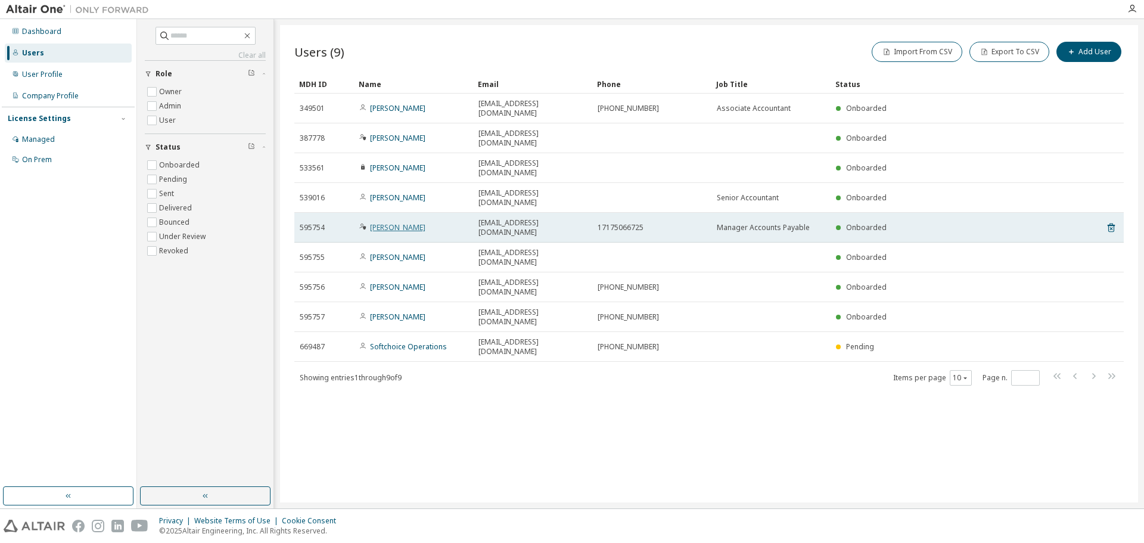
click at [407, 222] on link "Whitney Gouse" at bounding box center [397, 227] width 55 height 10
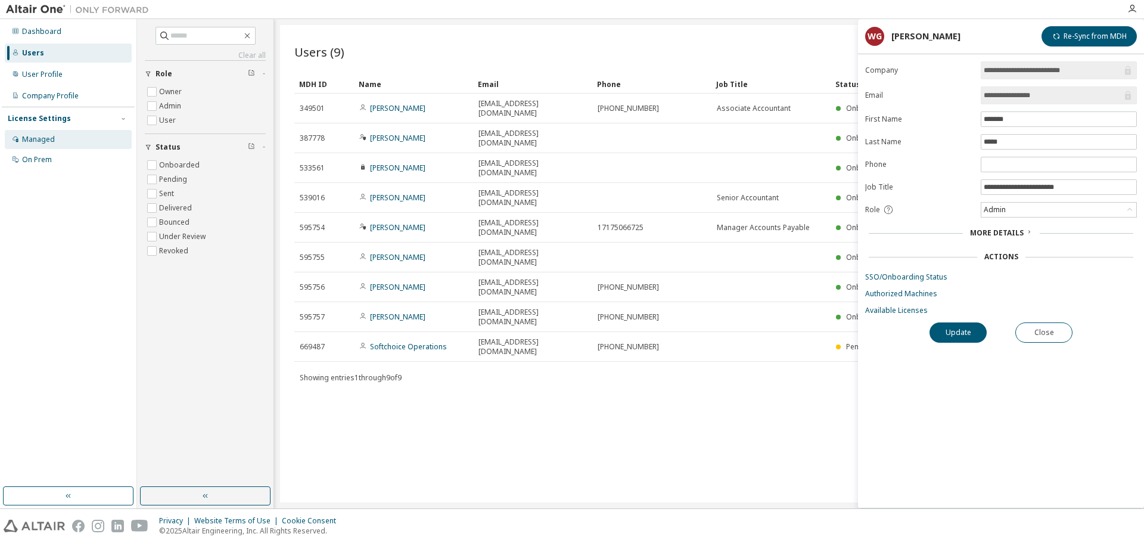
click at [49, 138] on div "Managed" at bounding box center [38, 140] width 33 height 10
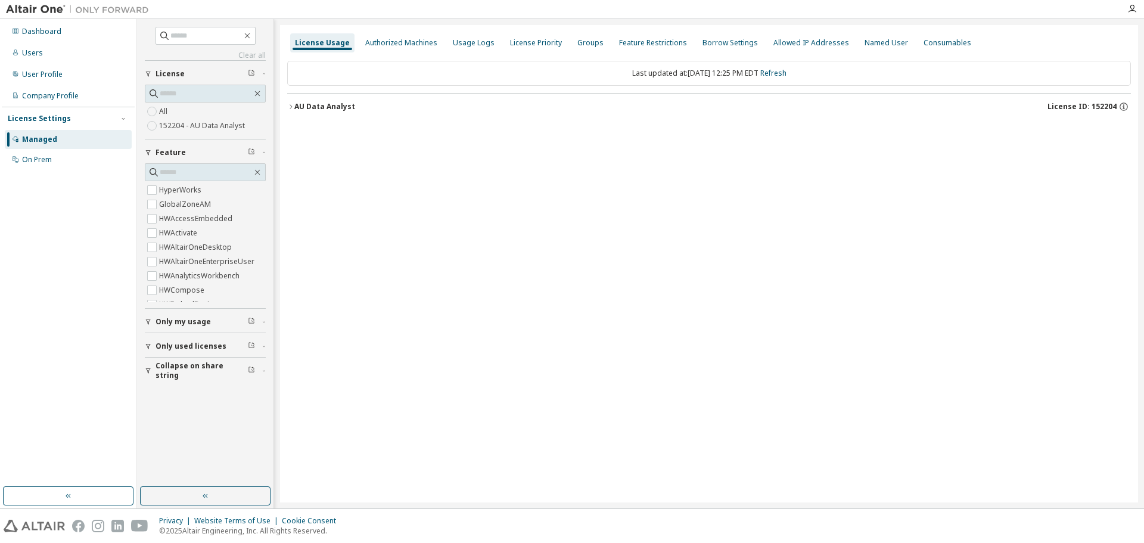
click at [290, 106] on icon "button" at bounding box center [290, 106] width 7 height 7
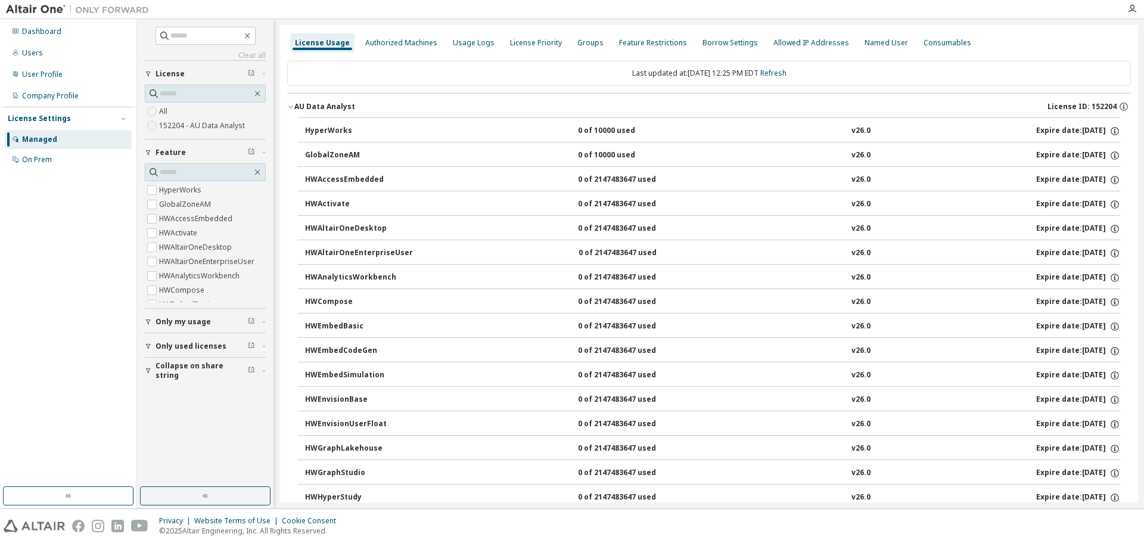
click at [290, 106] on icon "button" at bounding box center [290, 106] width 7 height 7
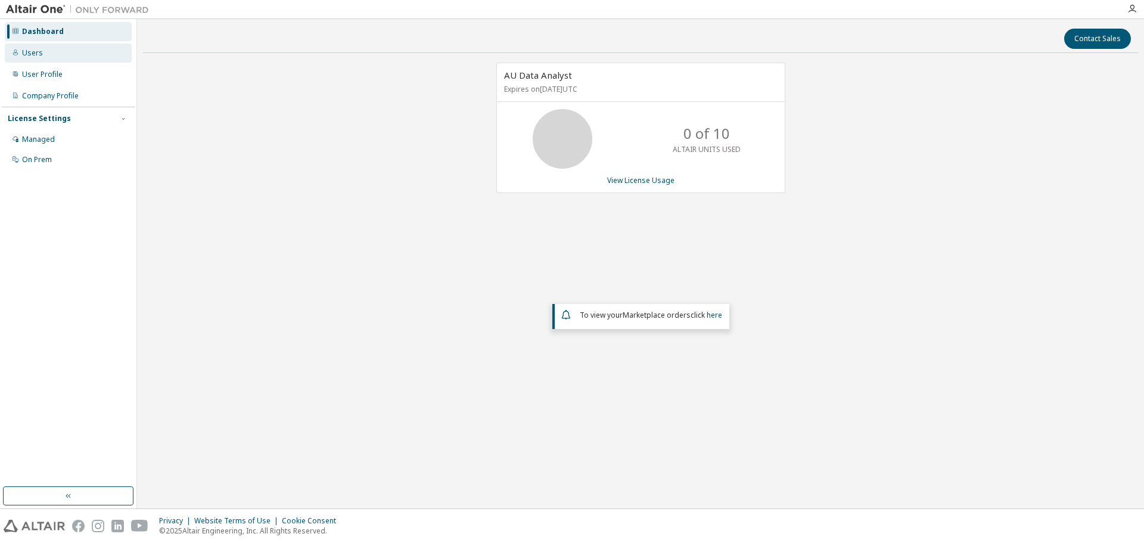
click at [30, 52] on div "Users" at bounding box center [32, 53] width 21 height 10
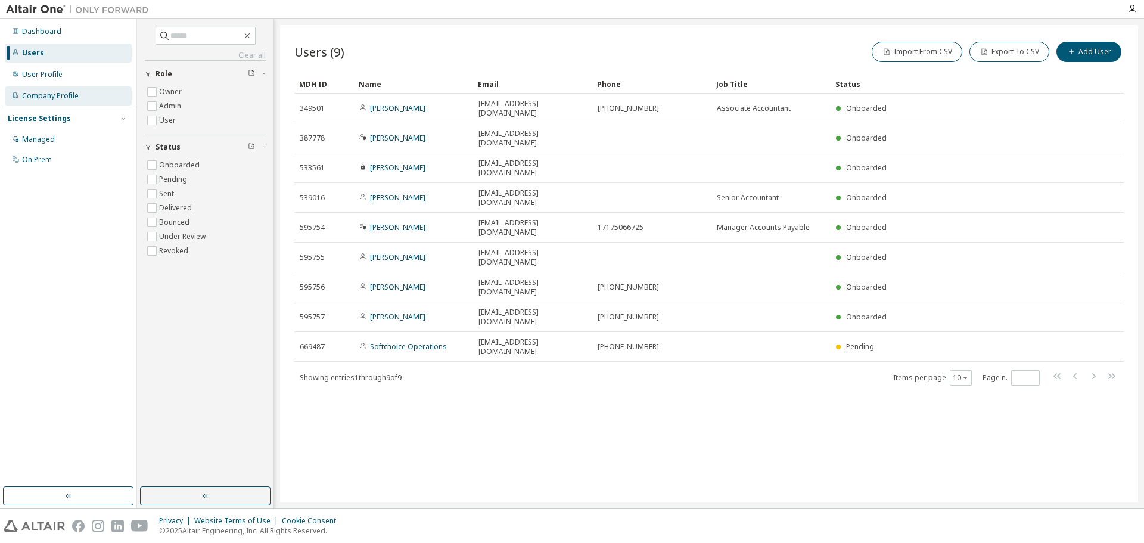
click at [63, 100] on div "Company Profile" at bounding box center [50, 96] width 57 height 10
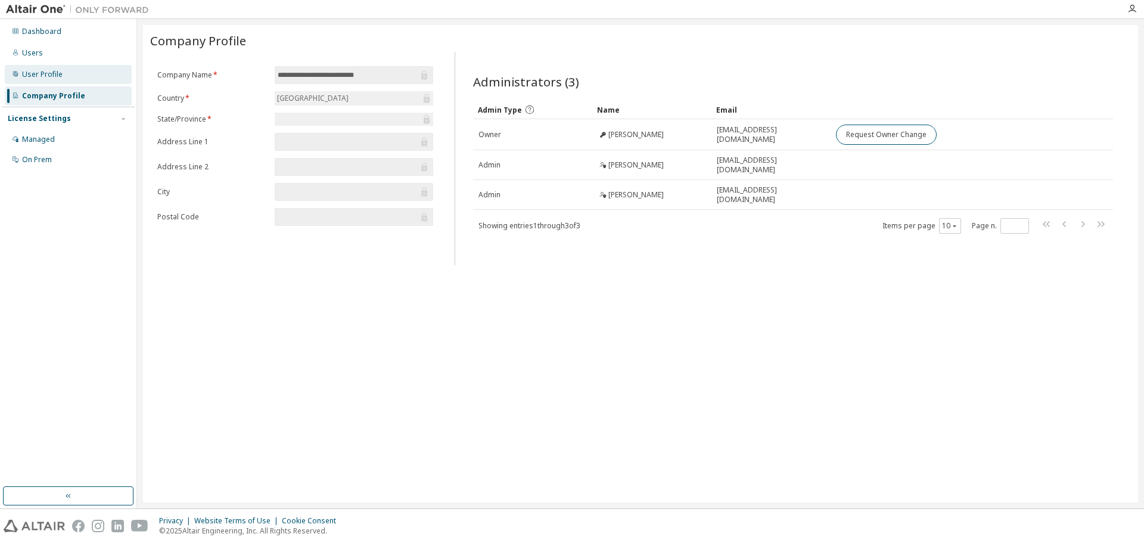
click at [44, 79] on div "User Profile" at bounding box center [68, 74] width 127 height 19
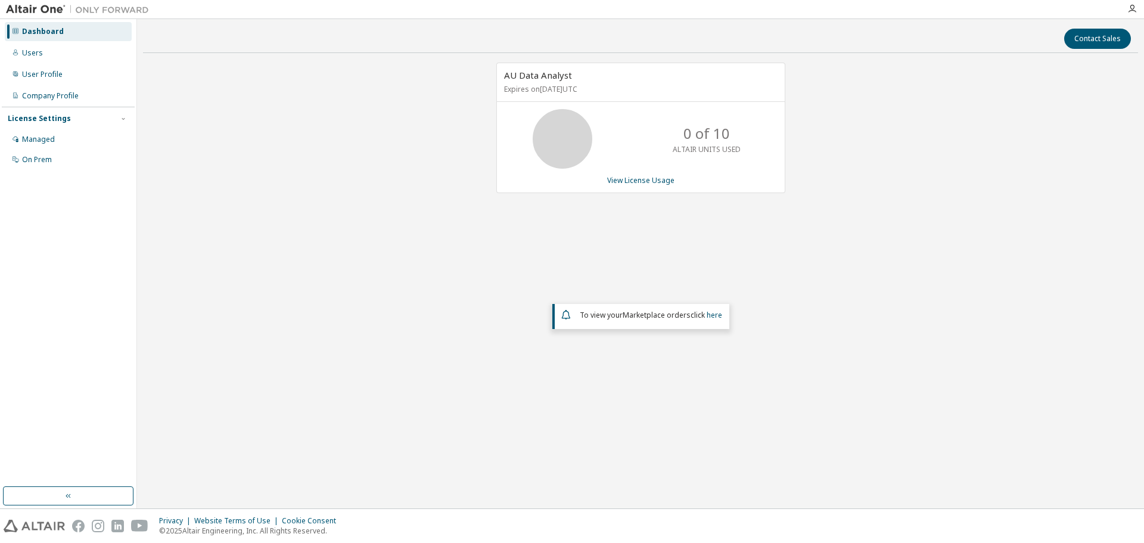
click at [46, 24] on div "Dashboard" at bounding box center [68, 31] width 127 height 19
click at [664, 181] on link "View License Usage" at bounding box center [640, 180] width 67 height 10
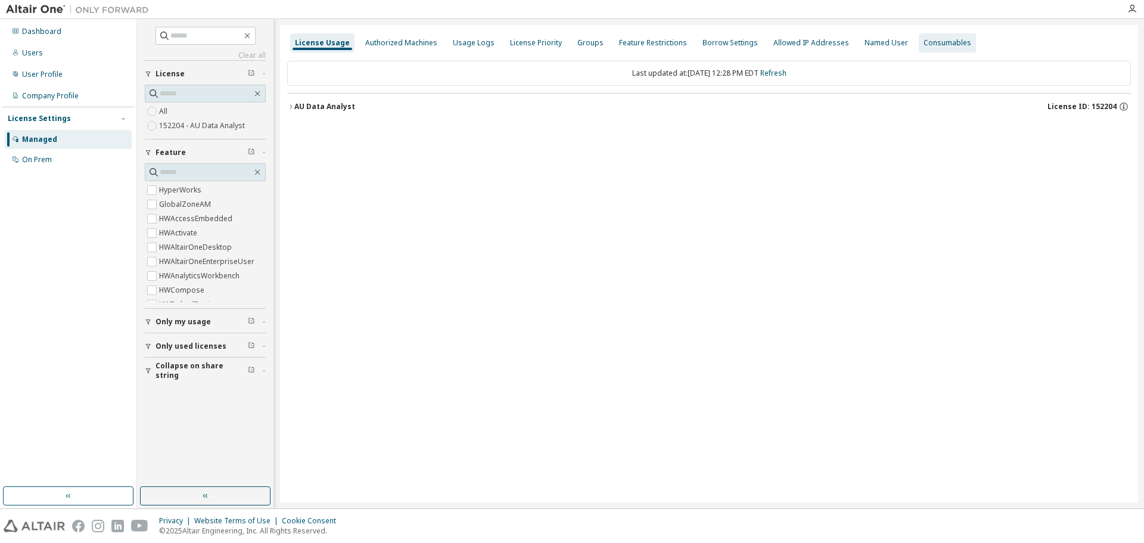
click at [928, 41] on div "Consumables" at bounding box center [948, 43] width 48 height 10
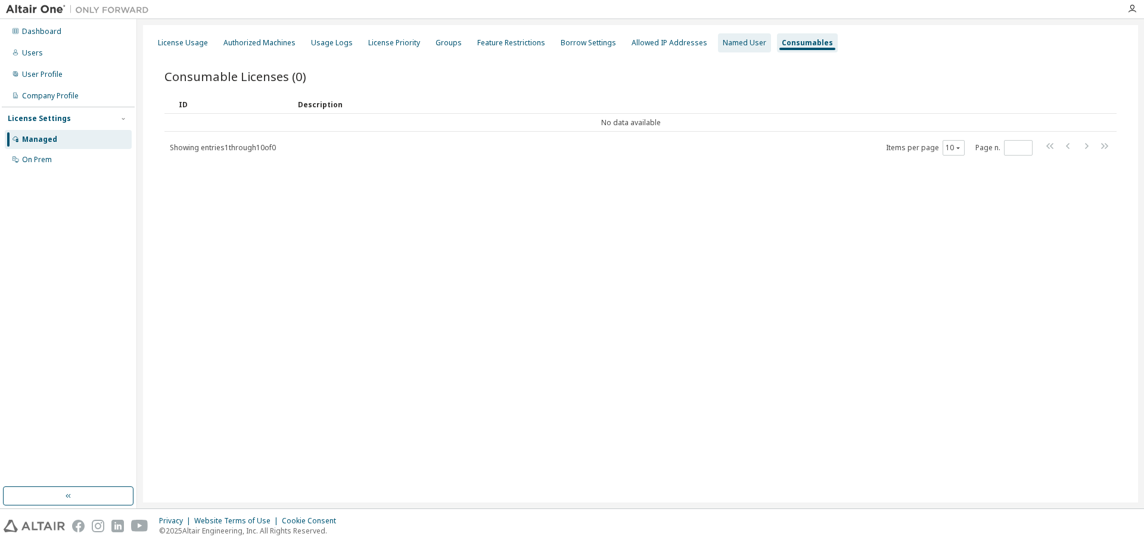
click at [723, 40] on div "Named User" at bounding box center [745, 43] width 44 height 10
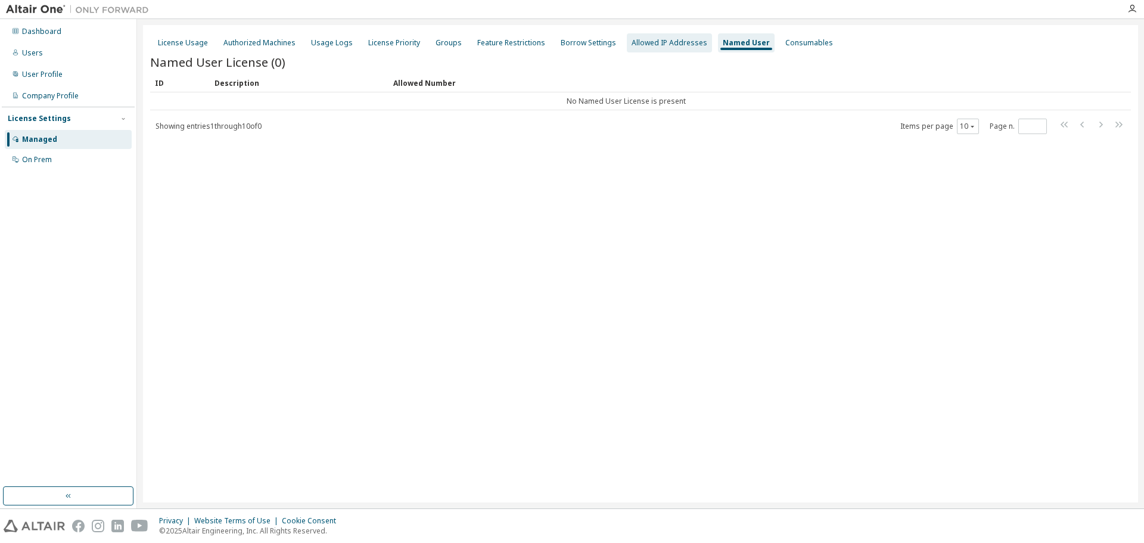
click at [670, 42] on div "Allowed IP Addresses" at bounding box center [670, 43] width 76 height 10
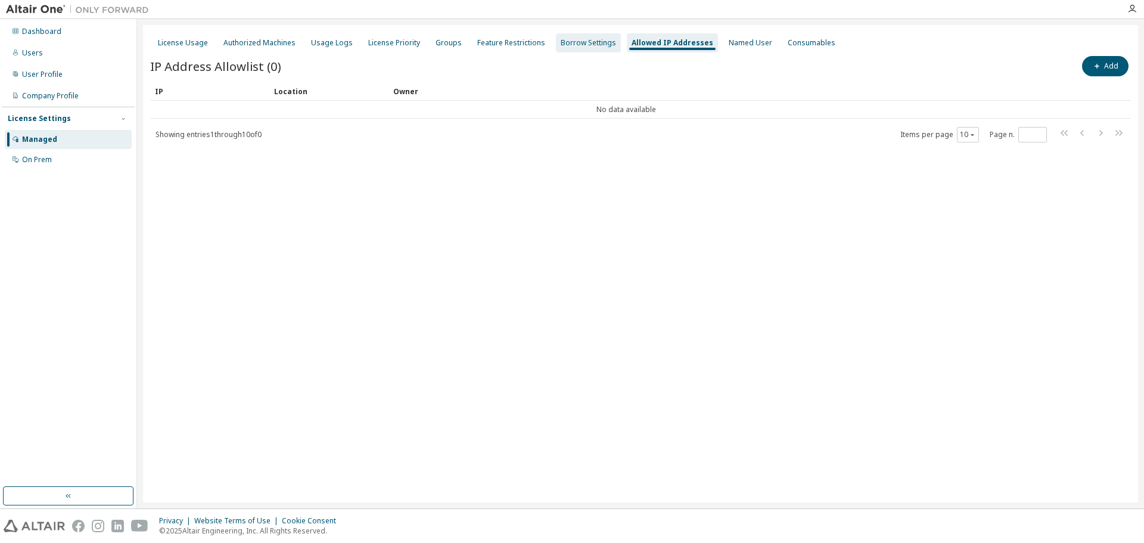
drag, startPoint x: 576, startPoint y: 39, endPoint x: 548, endPoint y: 39, distance: 27.4
click at [576, 39] on div "Borrow Settings" at bounding box center [588, 43] width 55 height 10
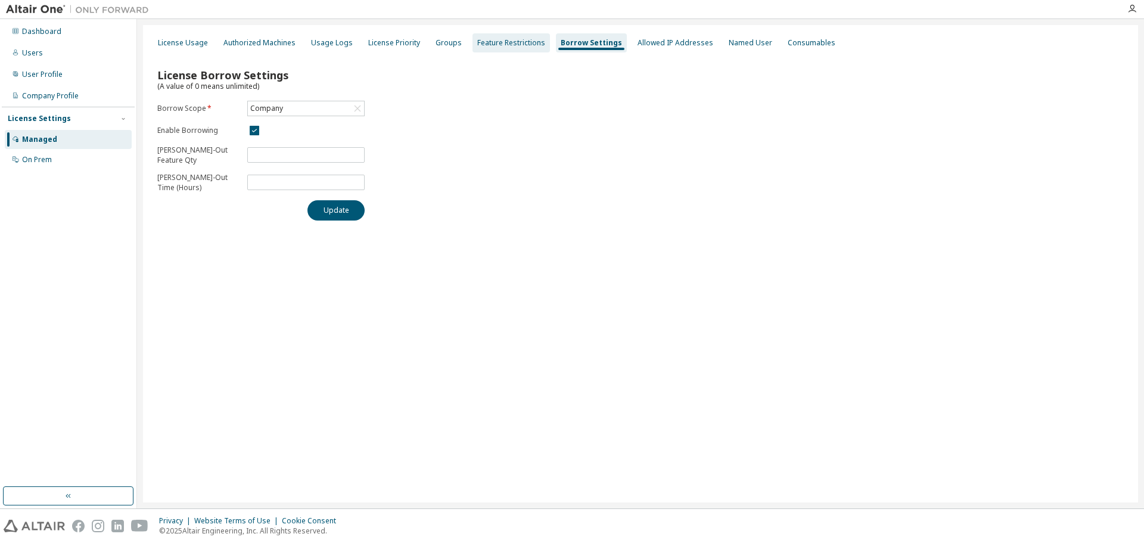
click at [496, 39] on div "Feature Restrictions" at bounding box center [511, 43] width 68 height 10
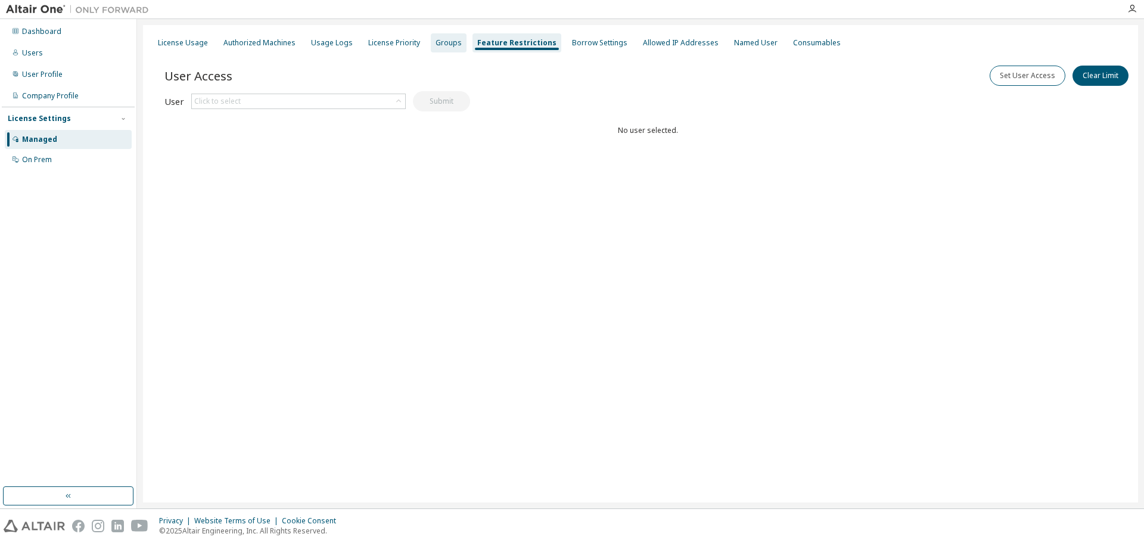
click at [445, 42] on div "Groups" at bounding box center [449, 43] width 26 height 10
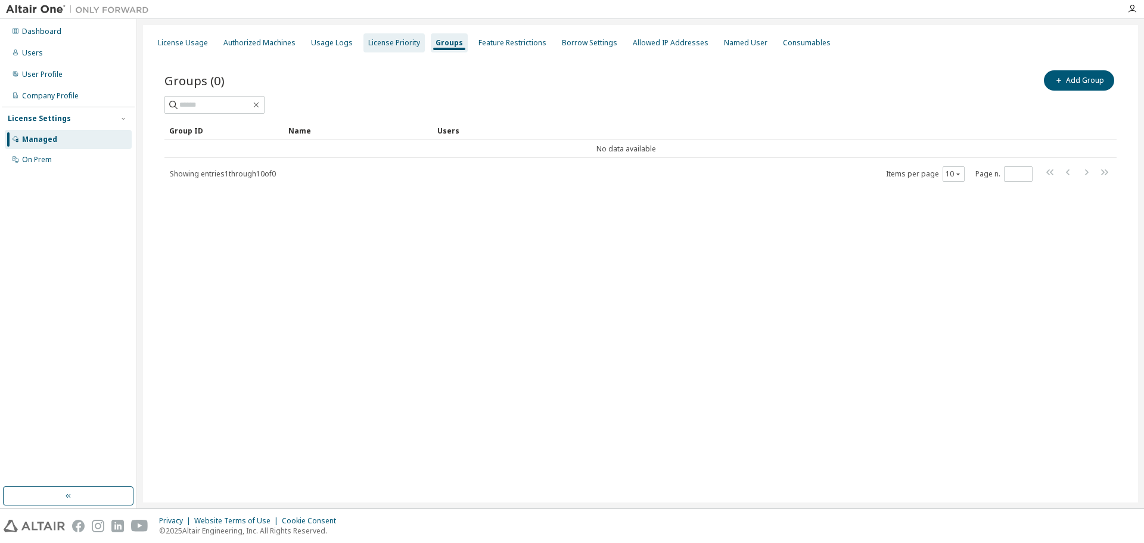
click at [395, 44] on div "License Priority" at bounding box center [394, 43] width 52 height 10
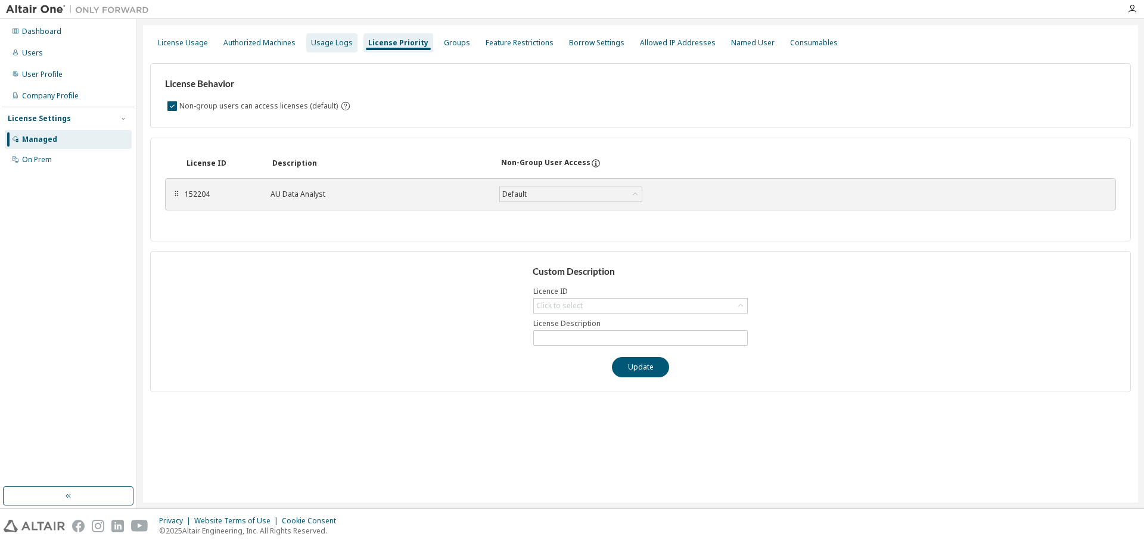
click at [329, 49] on div "Usage Logs" at bounding box center [331, 42] width 51 height 19
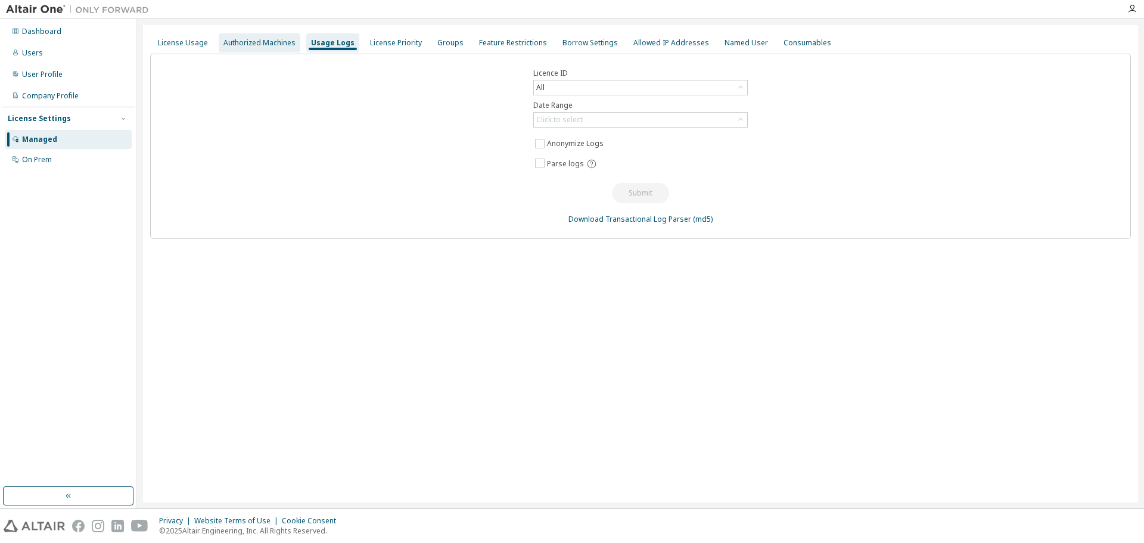
click at [257, 42] on div "Authorized Machines" at bounding box center [259, 43] width 72 height 10
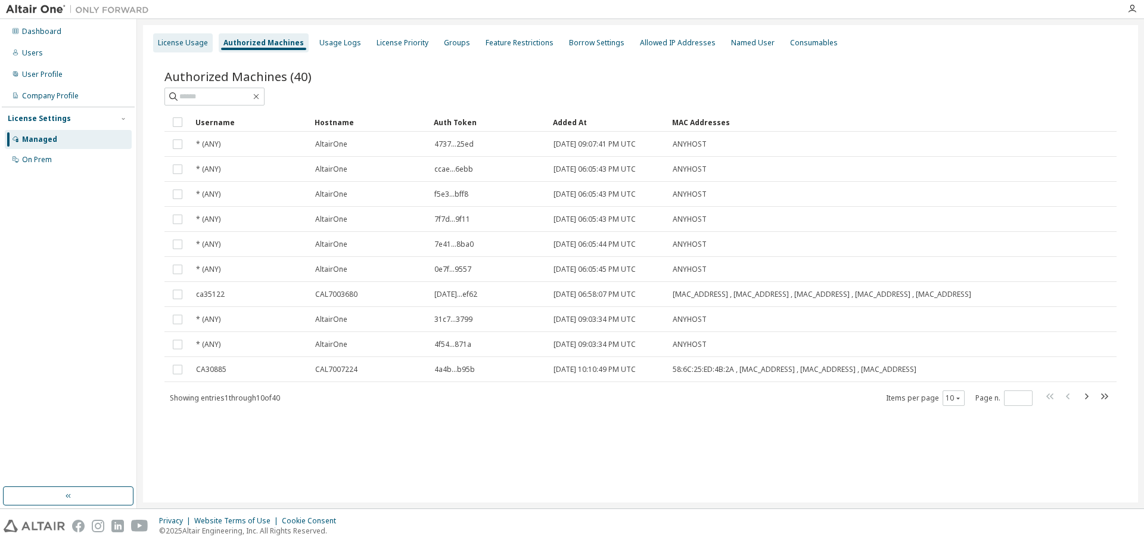
click at [185, 44] on div "License Usage" at bounding box center [183, 43] width 50 height 10
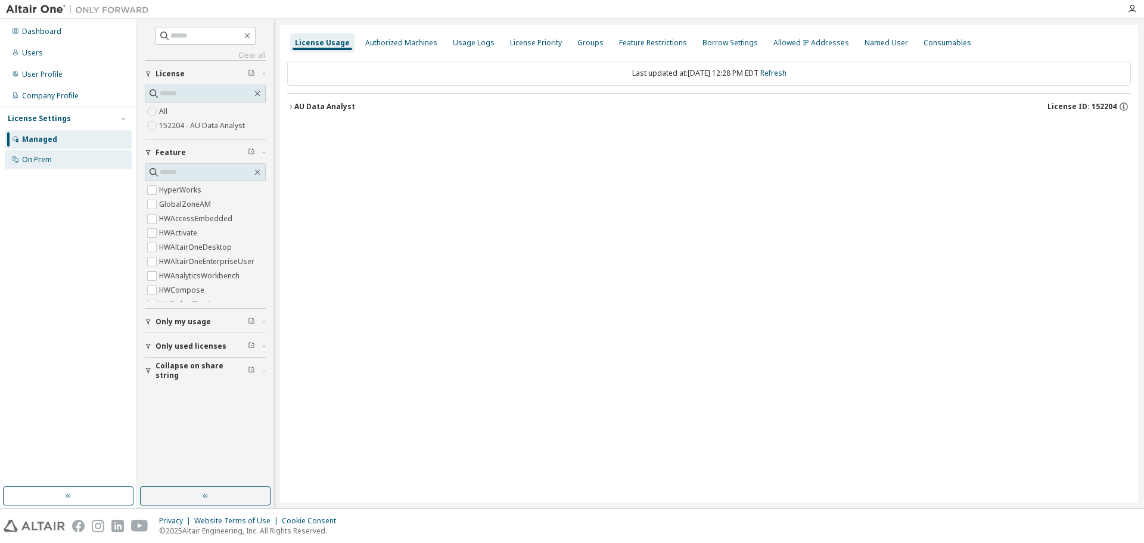
click at [47, 151] on div "On Prem" at bounding box center [68, 159] width 127 height 19
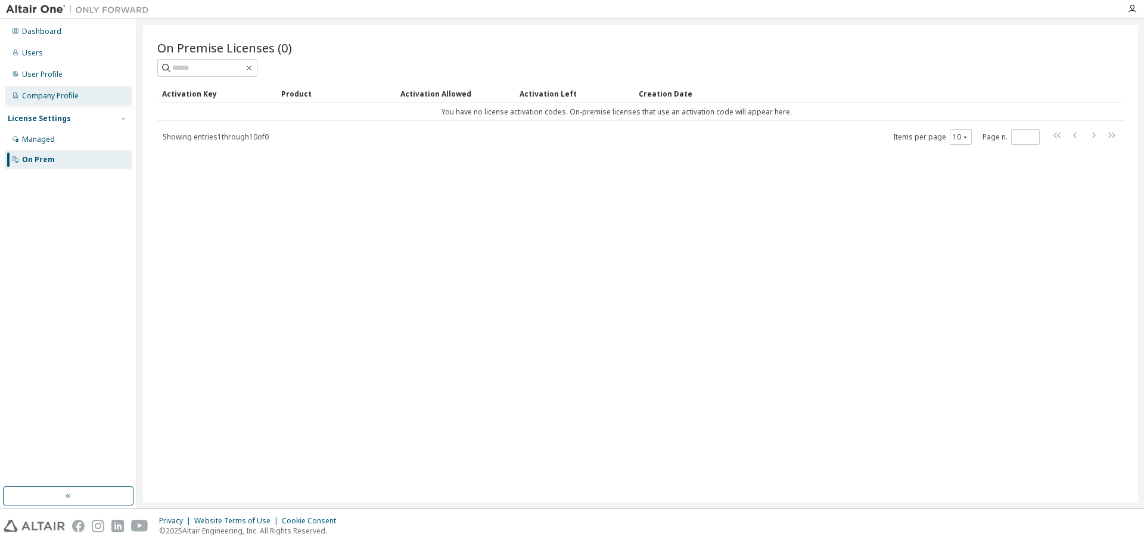
click at [61, 102] on div "Company Profile" at bounding box center [68, 95] width 127 height 19
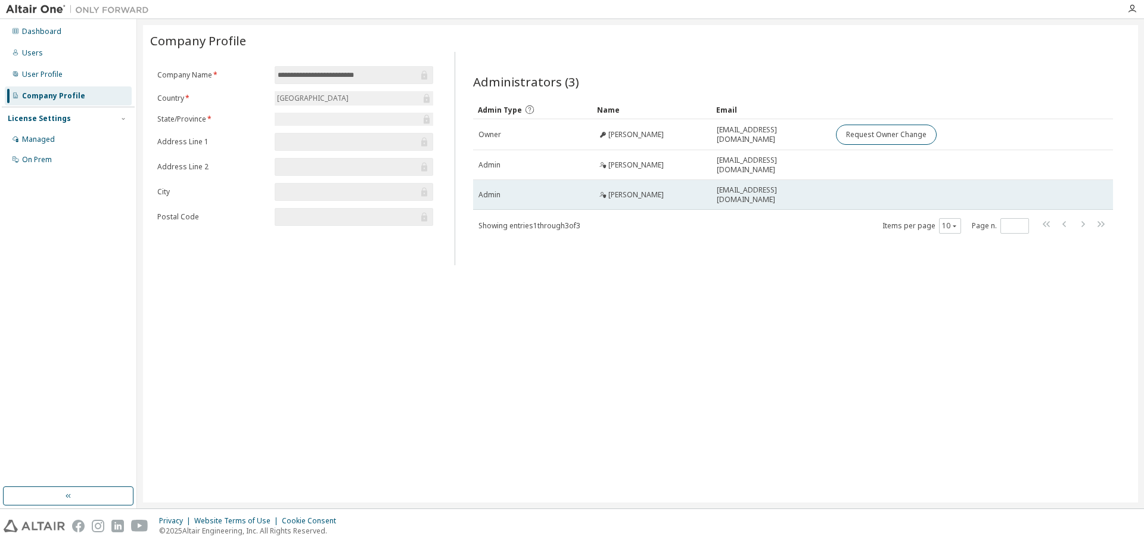
click at [648, 200] on td "[PERSON_NAME]" at bounding box center [651, 195] width 119 height 30
click at [657, 190] on span "[PERSON_NAME]" at bounding box center [635, 195] width 55 height 10
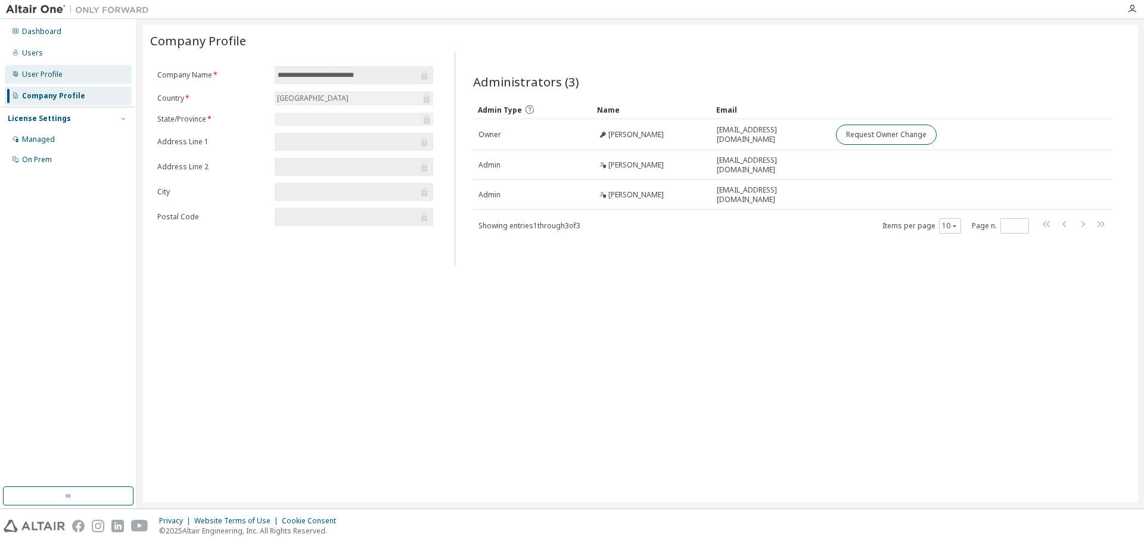
click at [61, 71] on div "User Profile" at bounding box center [68, 74] width 127 height 19
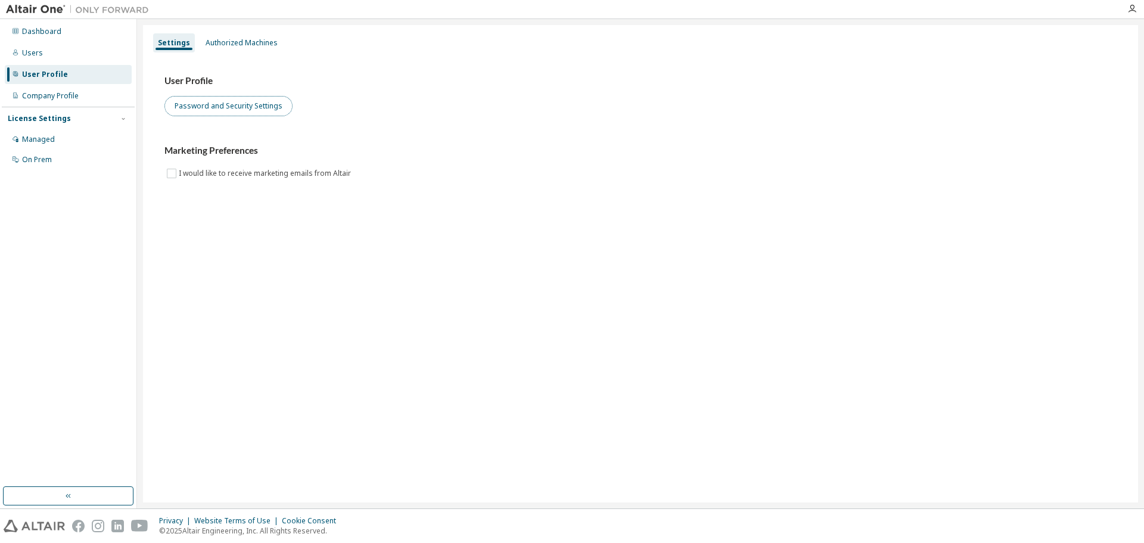
click at [209, 107] on button "Password and Security Settings" at bounding box center [228, 106] width 128 height 20
